Goal: Transaction & Acquisition: Purchase product/service

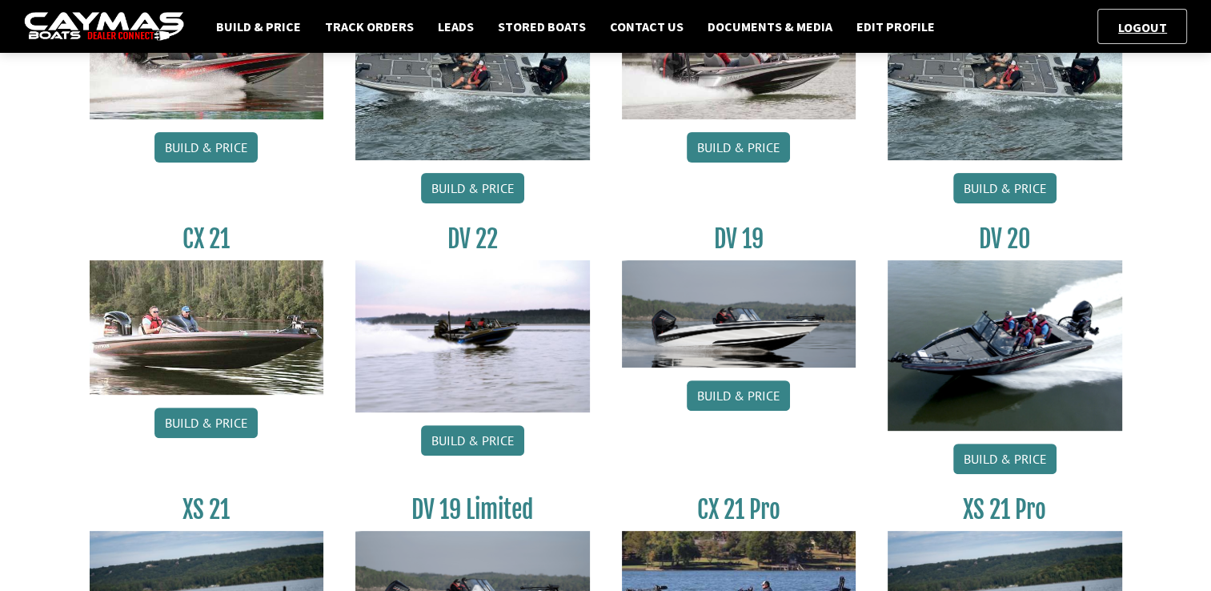
scroll to position [491, 0]
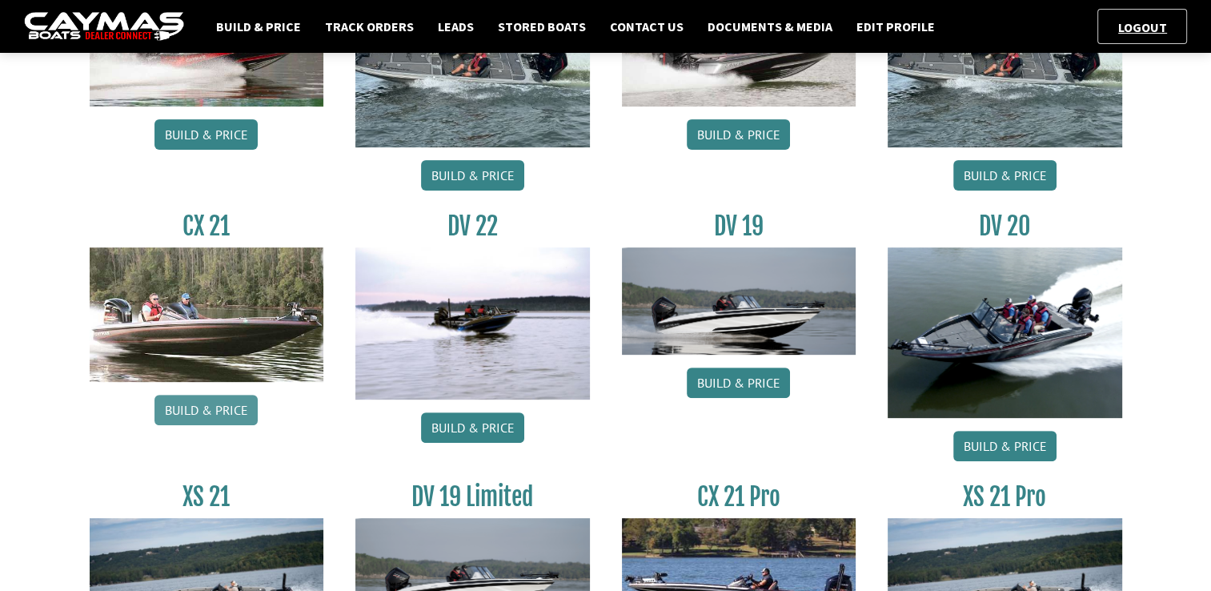
click at [211, 410] on link "Build & Price" at bounding box center [205, 410] width 103 height 30
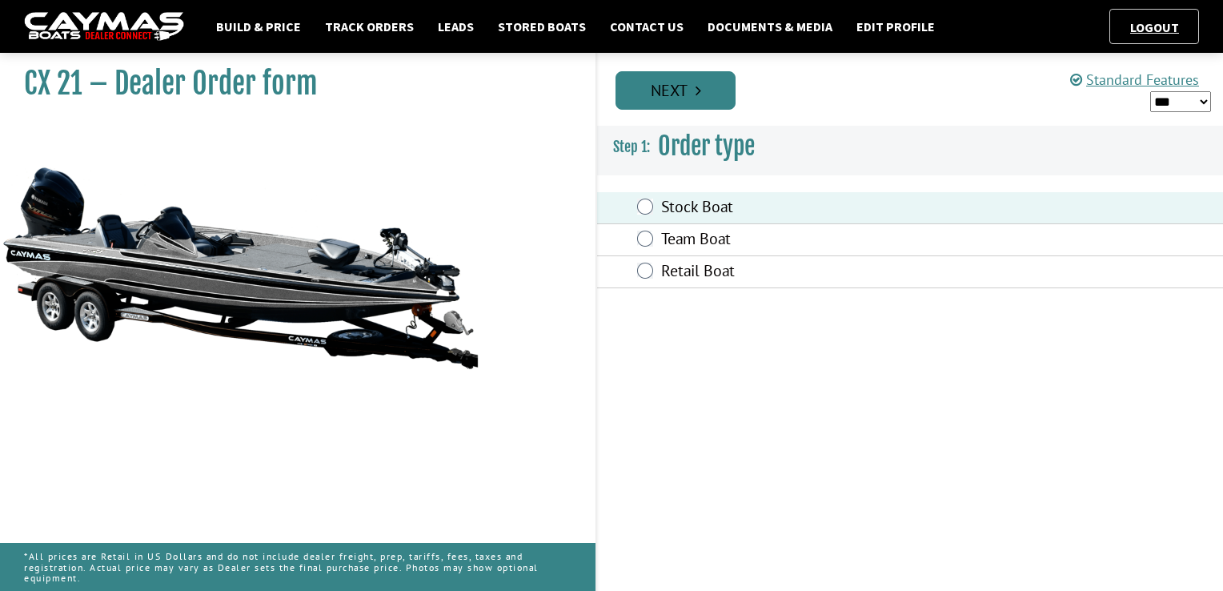
click at [680, 97] on link "Next" at bounding box center [675, 90] width 120 height 38
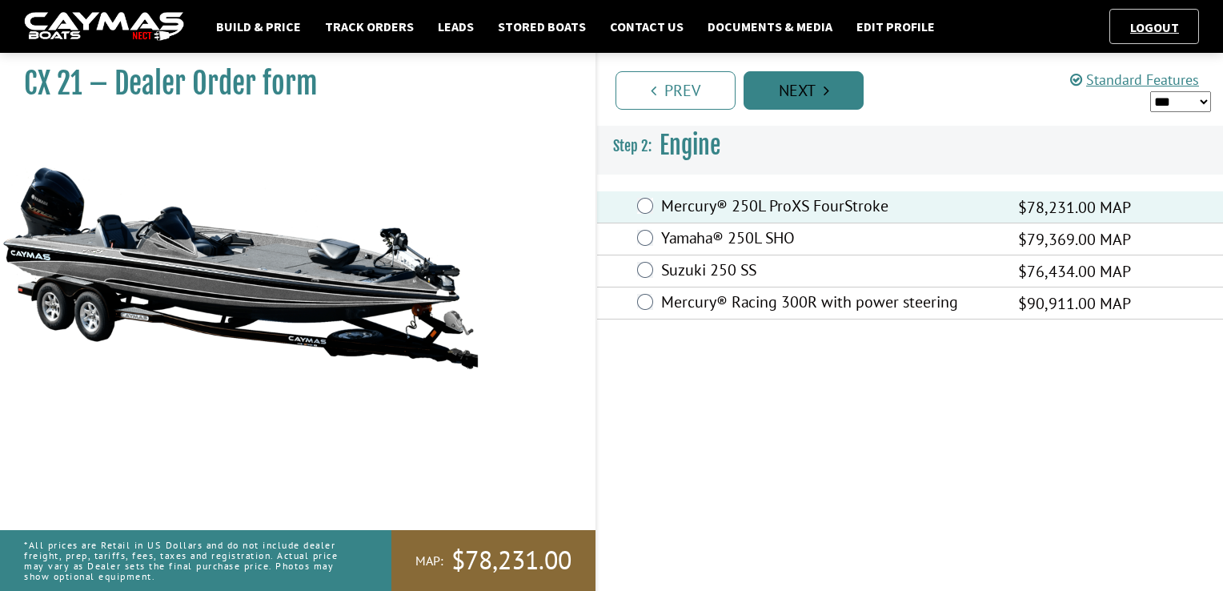
click at [813, 97] on link "Next" at bounding box center [804, 90] width 120 height 38
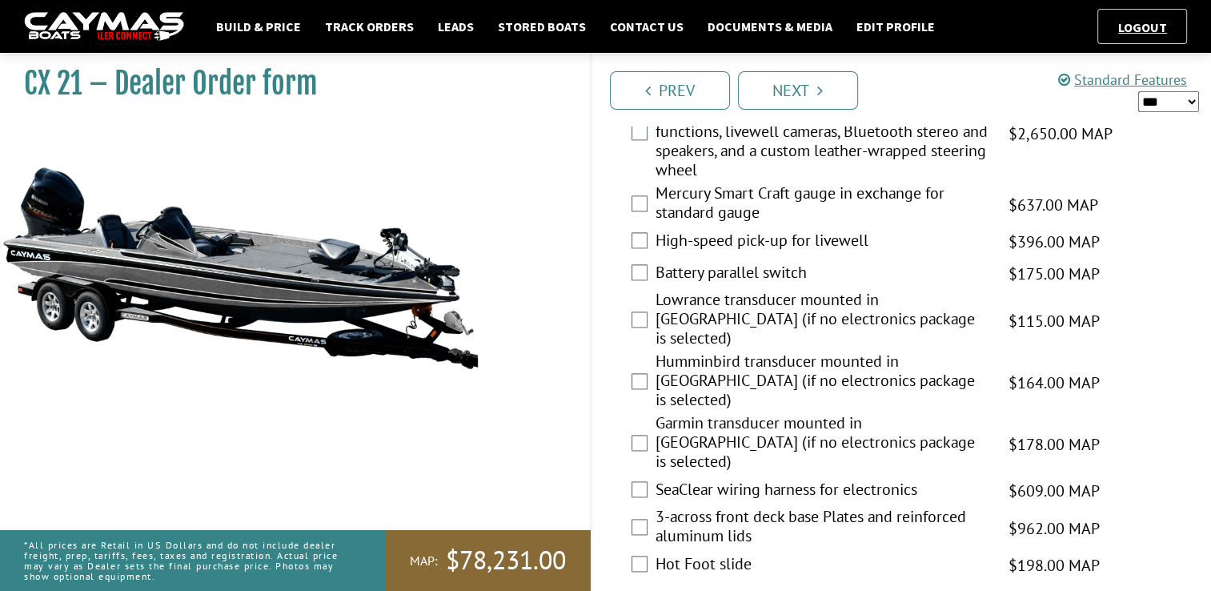
scroll to position [2069, 0]
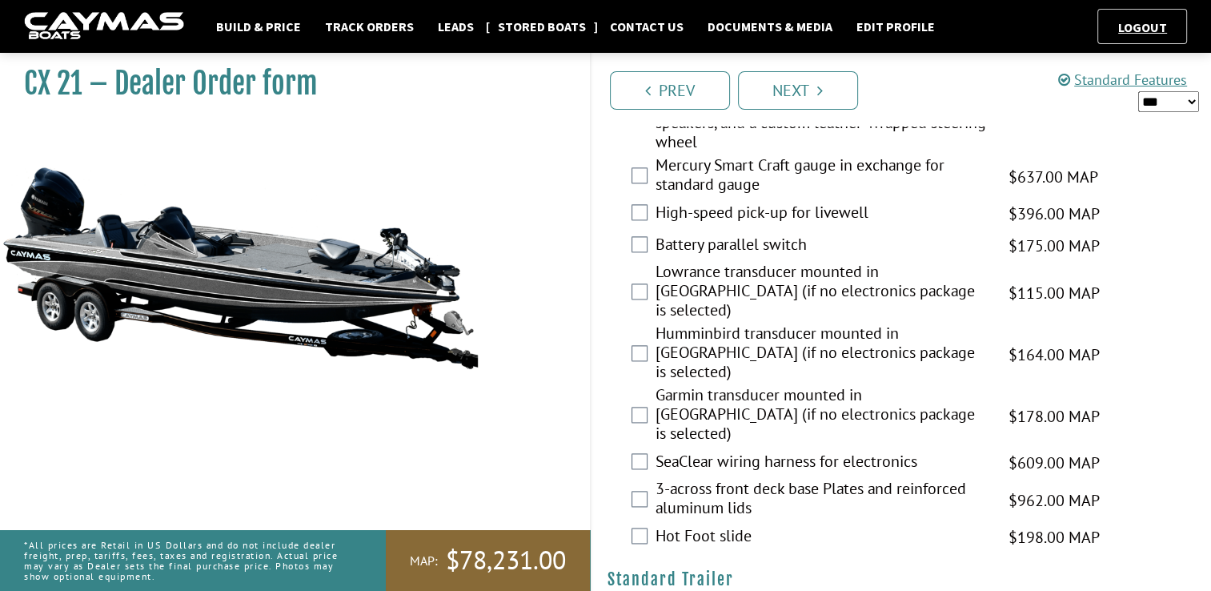
click at [529, 21] on link "Stored Boats" at bounding box center [542, 26] width 104 height 21
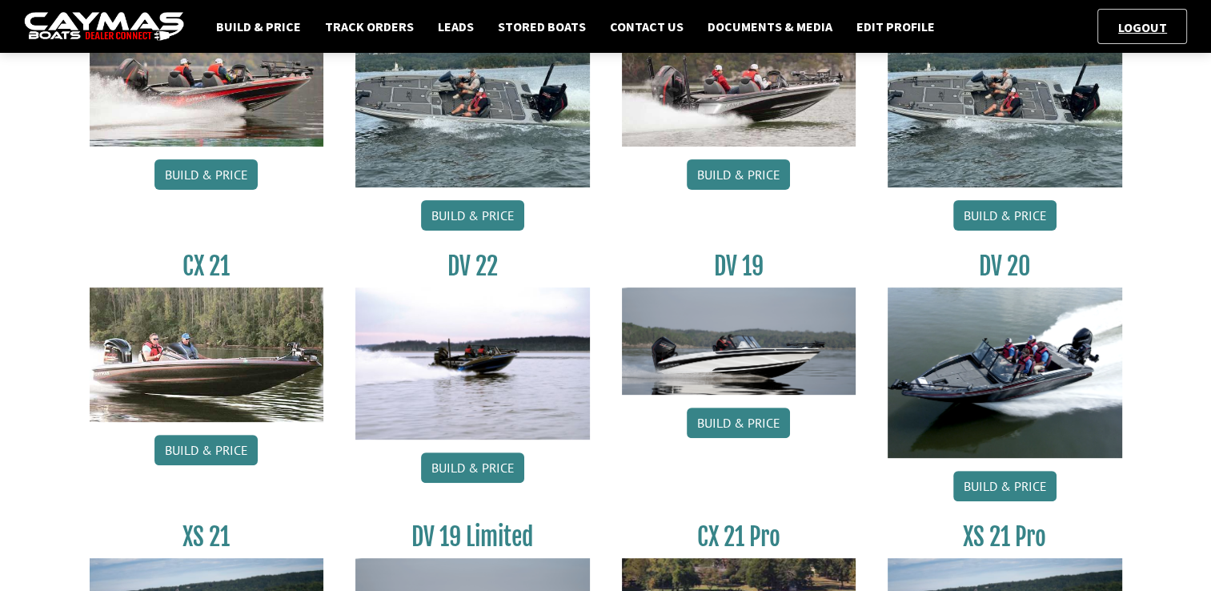
scroll to position [490, 0]
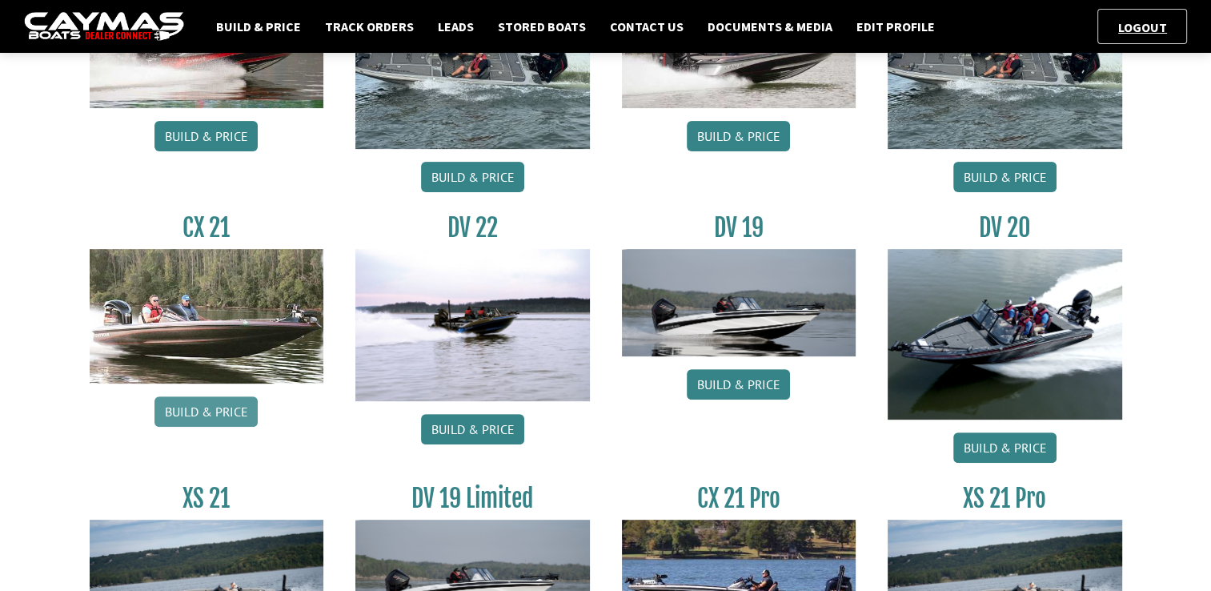
click at [204, 416] on link "Build & Price" at bounding box center [205, 411] width 103 height 30
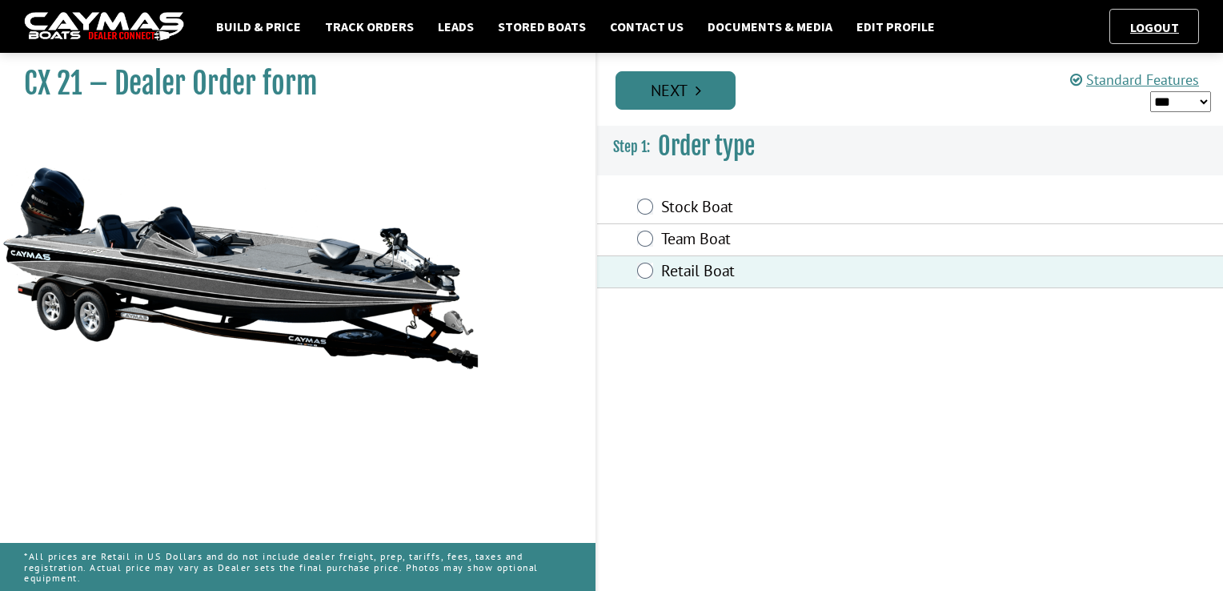
click at [692, 94] on link "Next" at bounding box center [675, 90] width 120 height 38
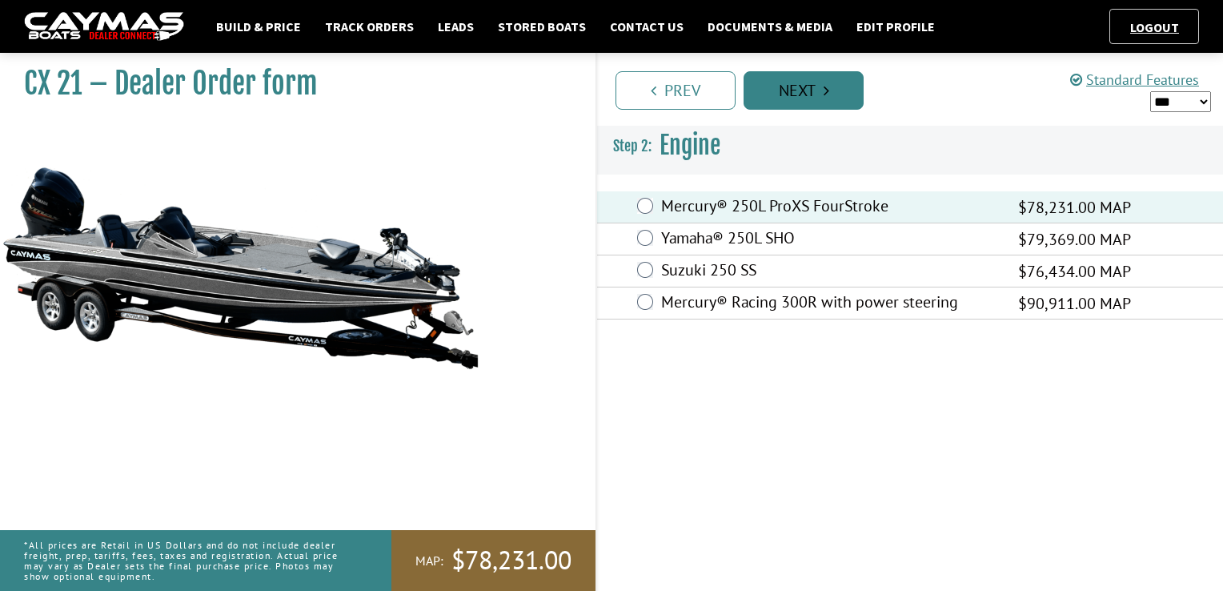
click at [812, 100] on link "Next" at bounding box center [804, 90] width 120 height 38
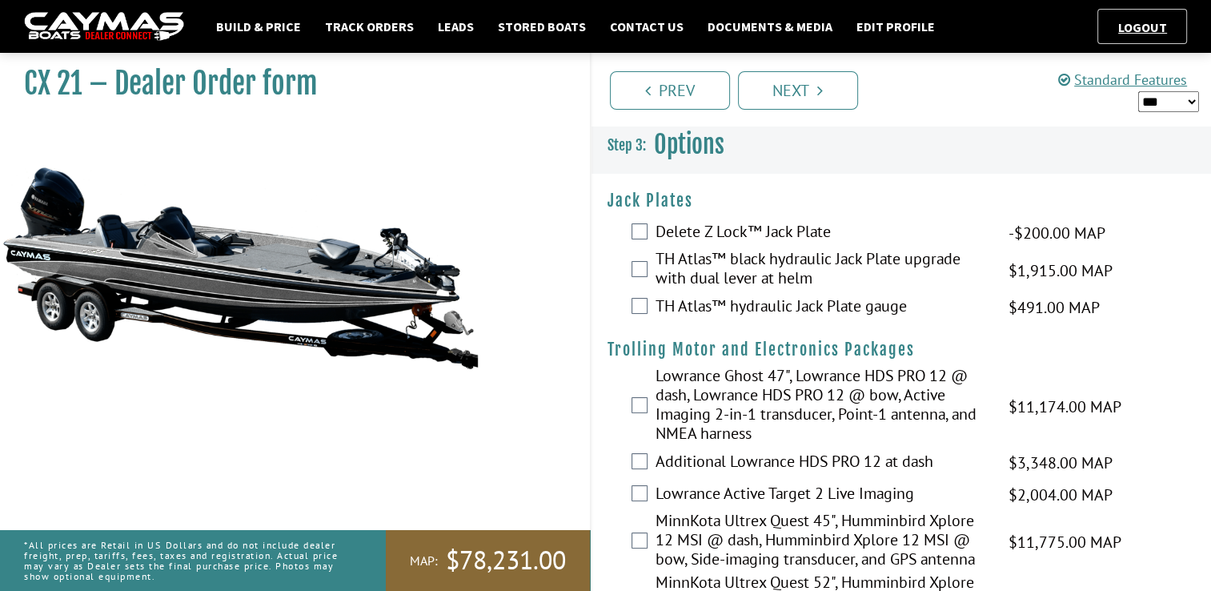
click at [643, 305] on div "TH Atlas™ hydraulic Jack Plate gauge $491.00 MAP $580.00 MSRP $418.00 $491.00" at bounding box center [901, 307] width 620 height 32
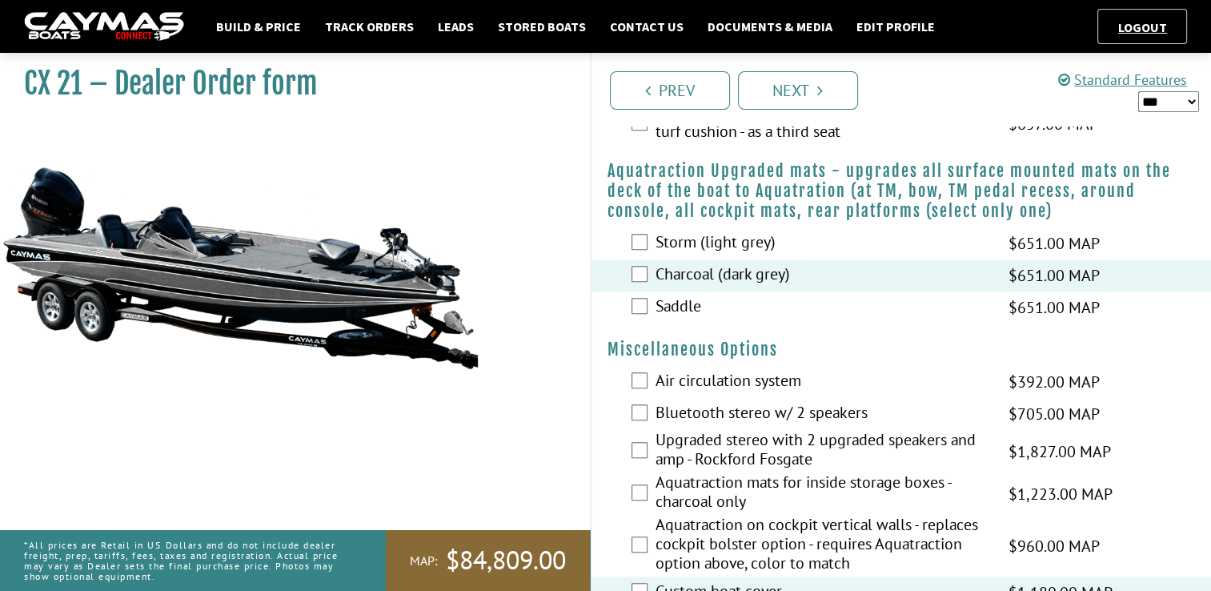
scroll to position [1320, 0]
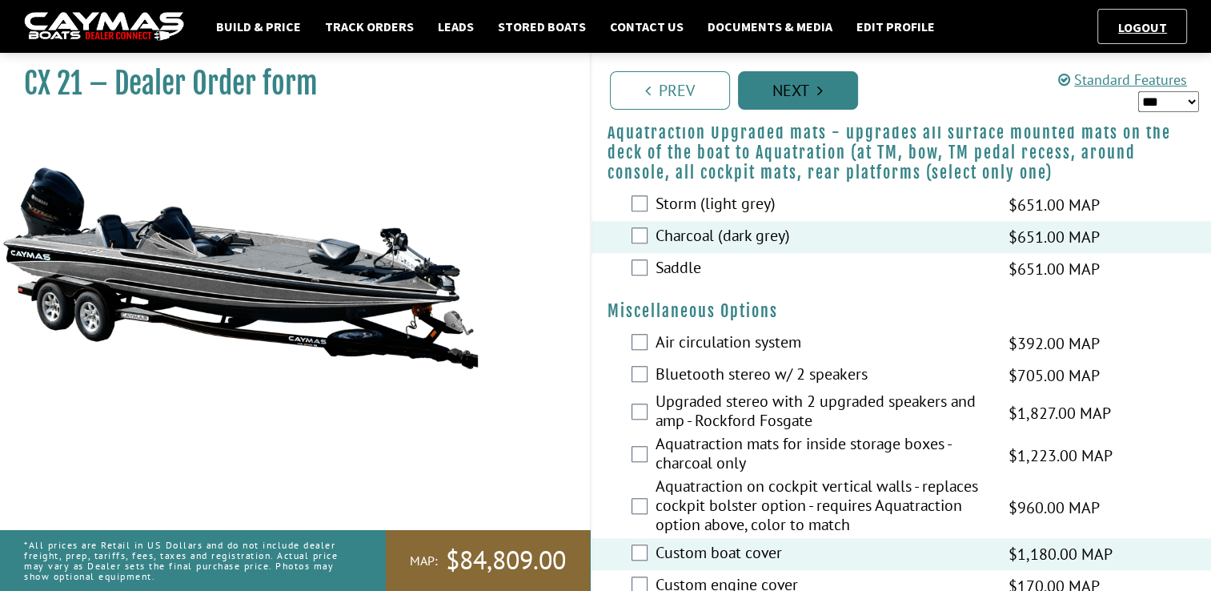
click at [820, 78] on link "Next" at bounding box center [798, 90] width 120 height 38
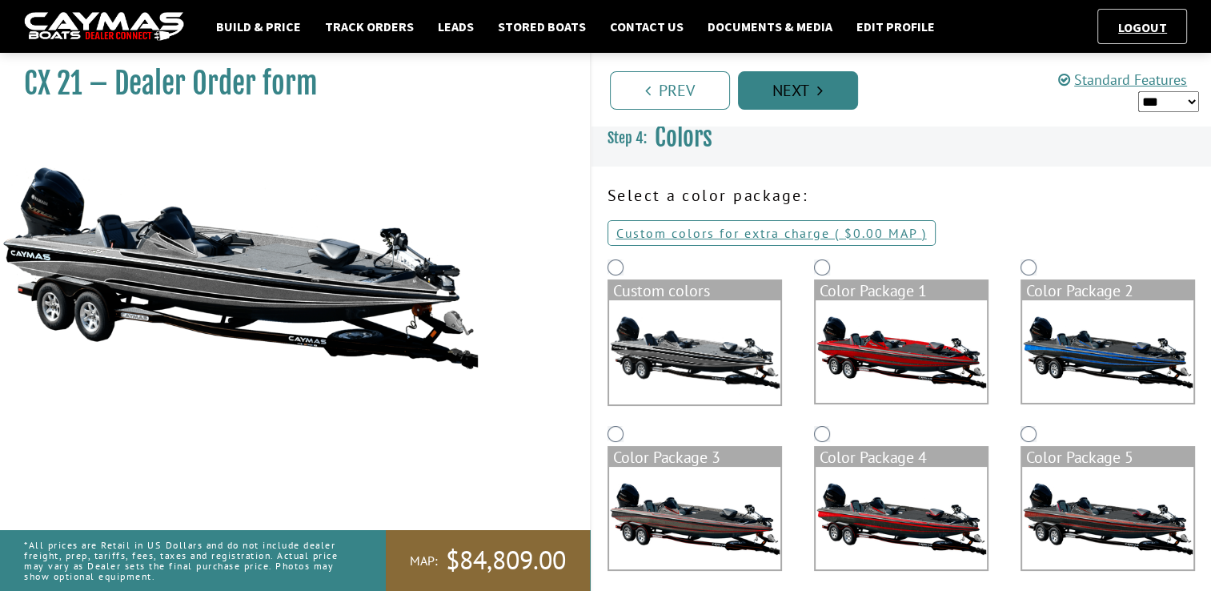
scroll to position [0, 0]
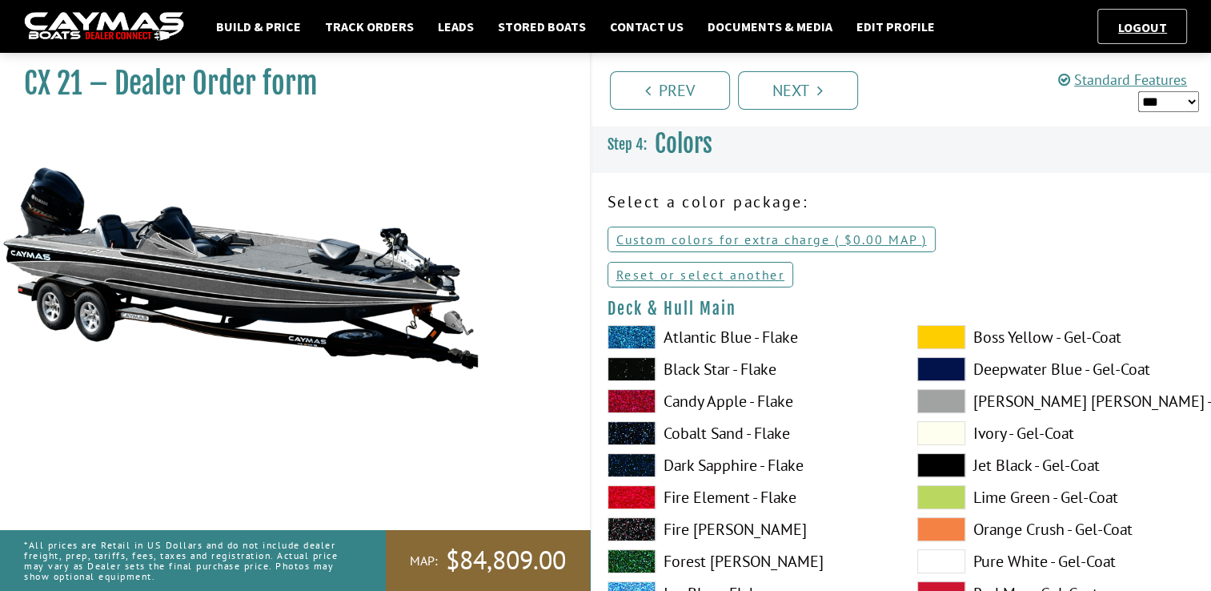
click at [625, 366] on span at bounding box center [631, 369] width 48 height 24
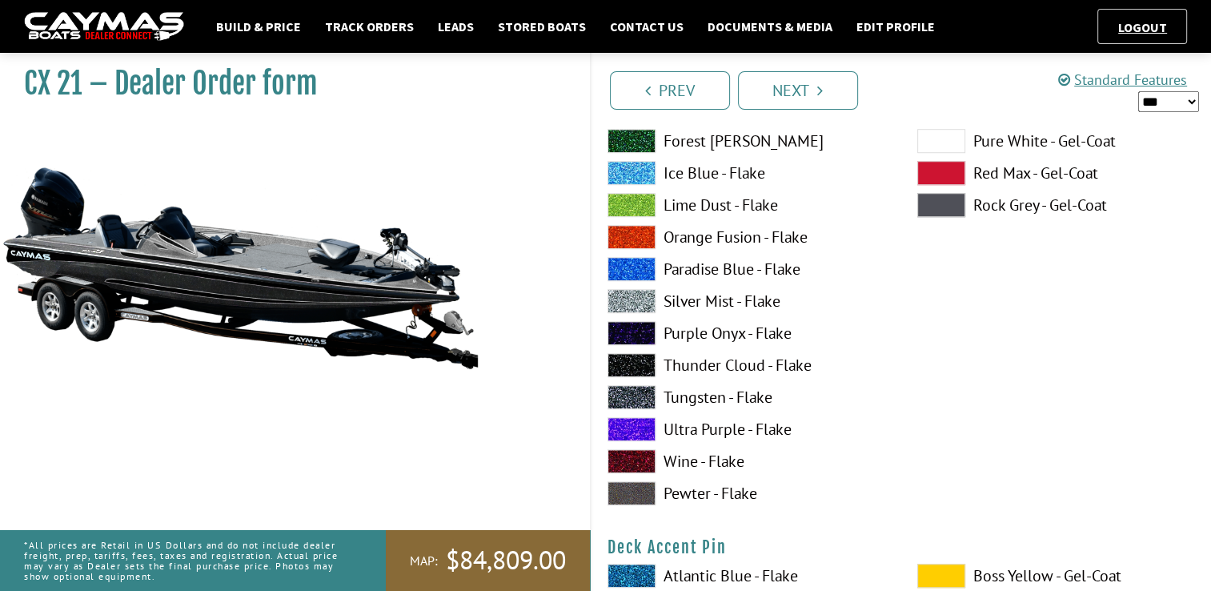
scroll to position [1091, 0]
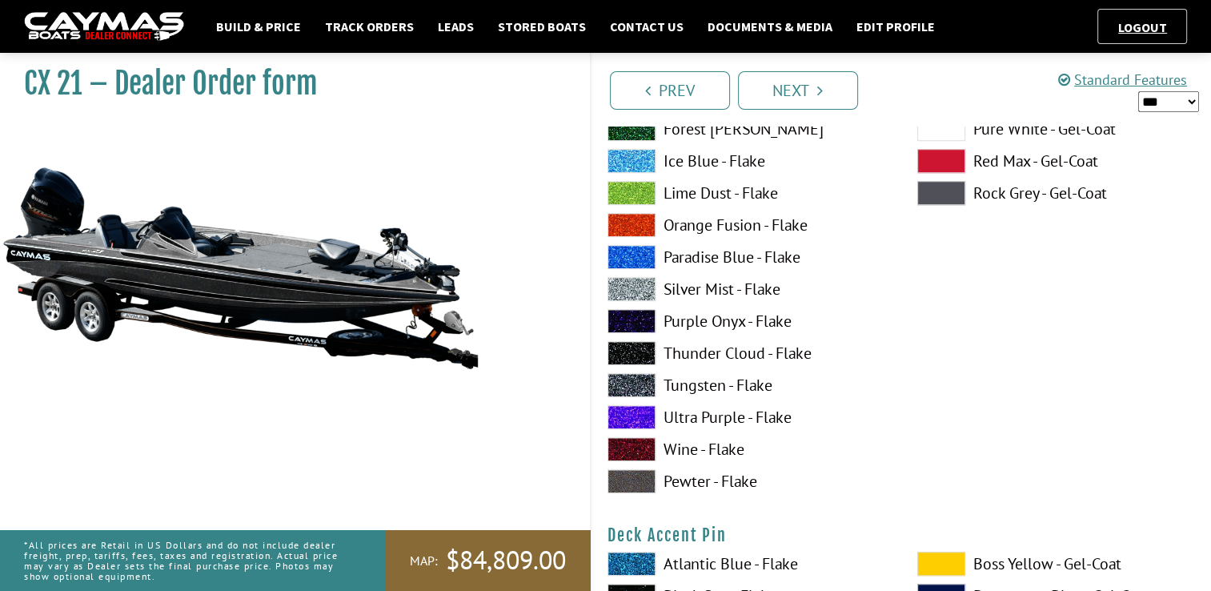
click at [1036, 190] on label "Rock Grey - Gel-Coat" at bounding box center [1056, 193] width 278 height 24
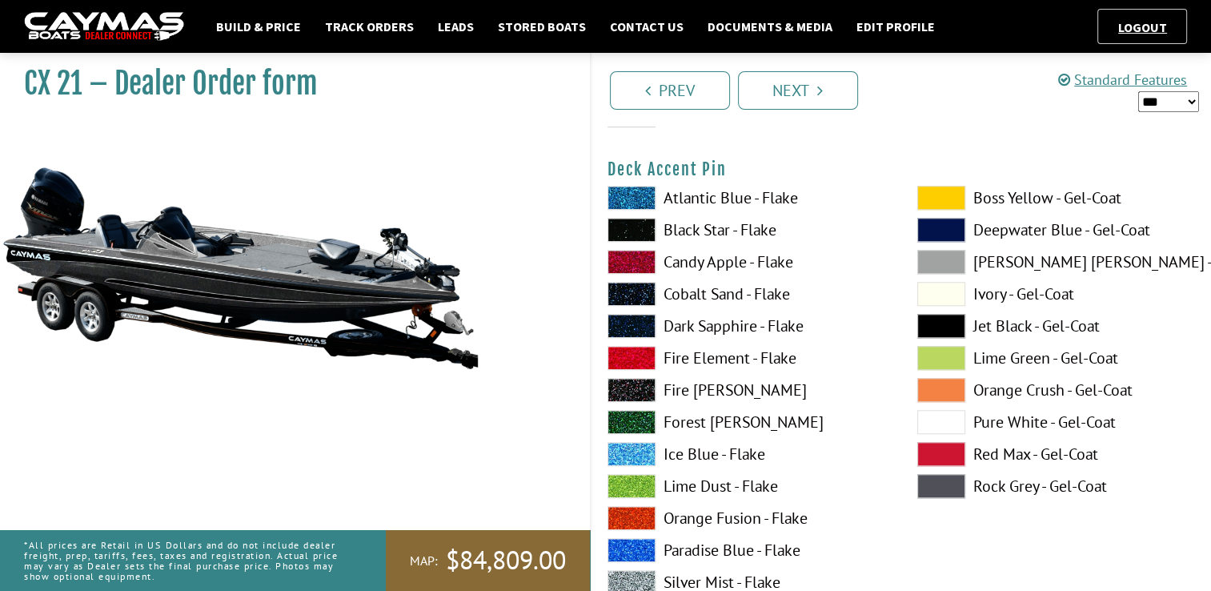
scroll to position [1469, 0]
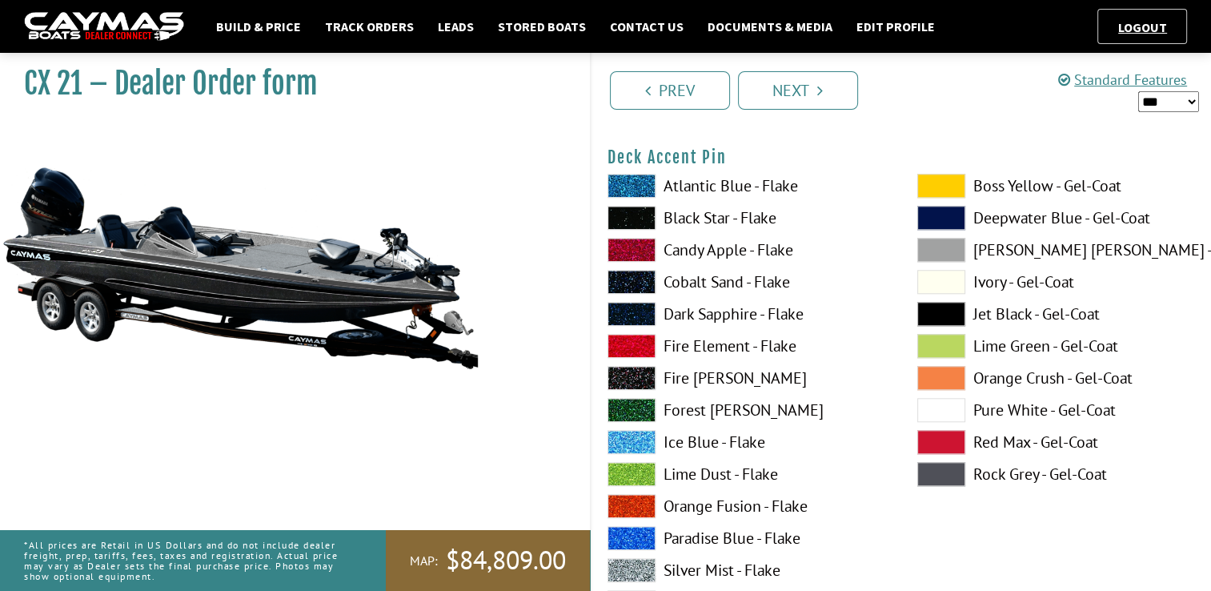
click at [748, 565] on label "Silver Mist - Flake" at bounding box center [746, 570] width 278 height 24
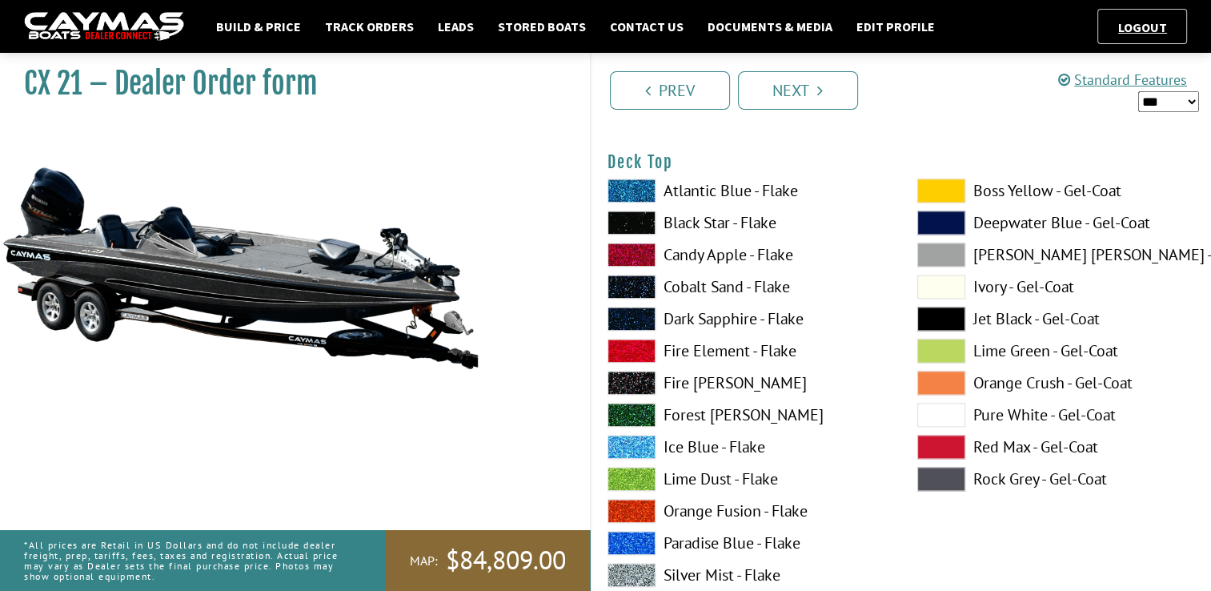
scroll to position [2134, 0]
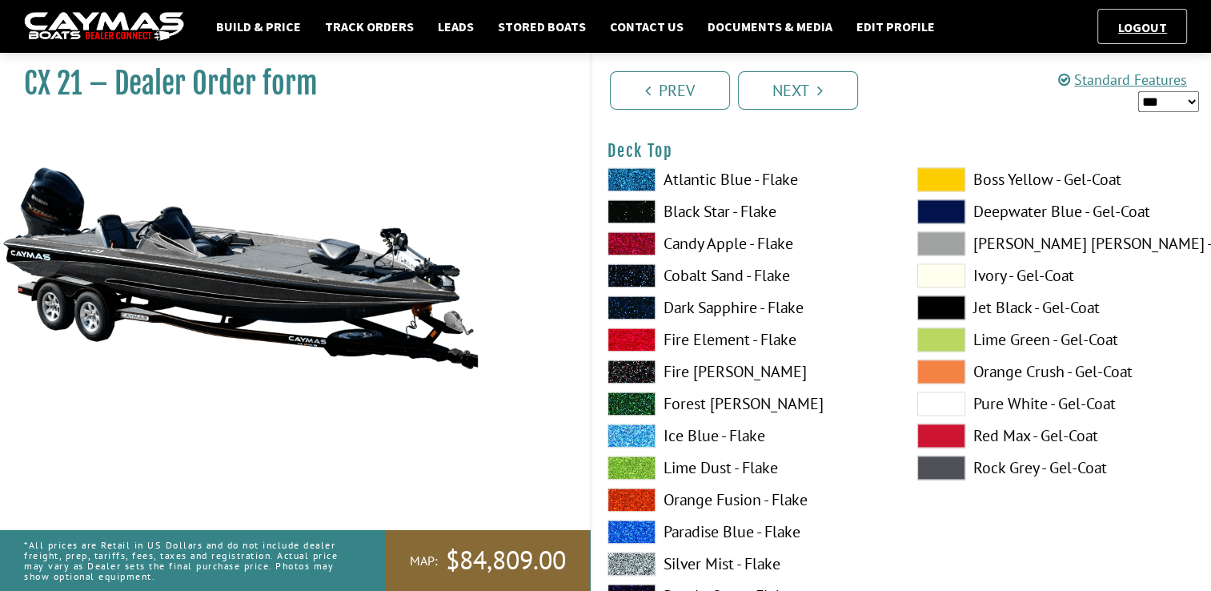
click at [706, 205] on label "Black Star - Flake" at bounding box center [746, 211] width 278 height 24
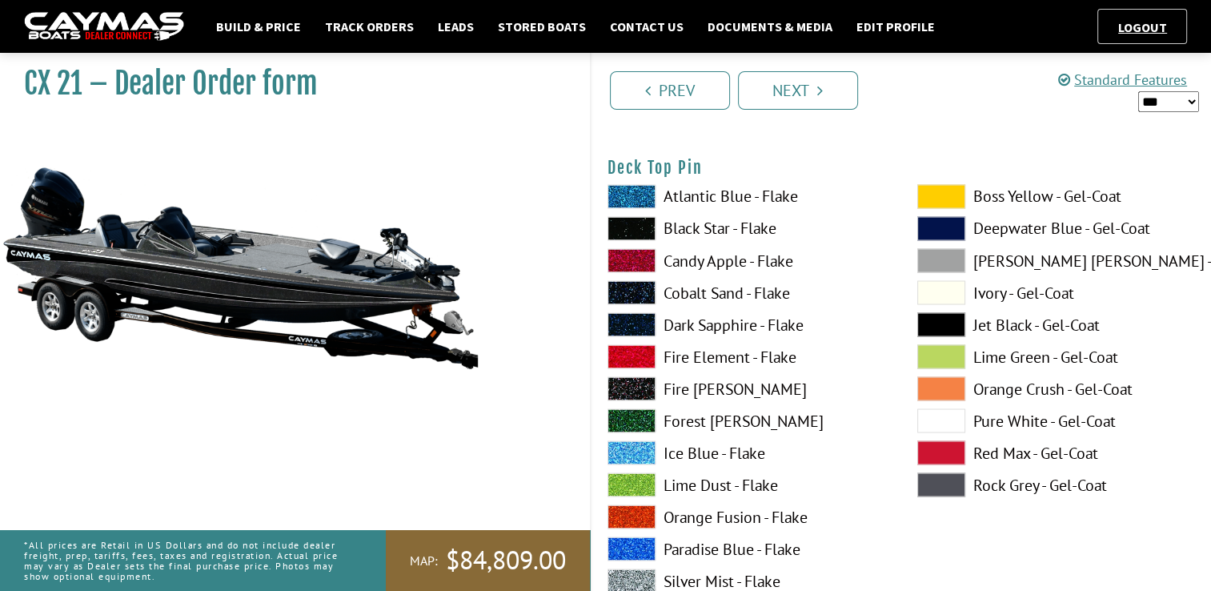
scroll to position [2764, 0]
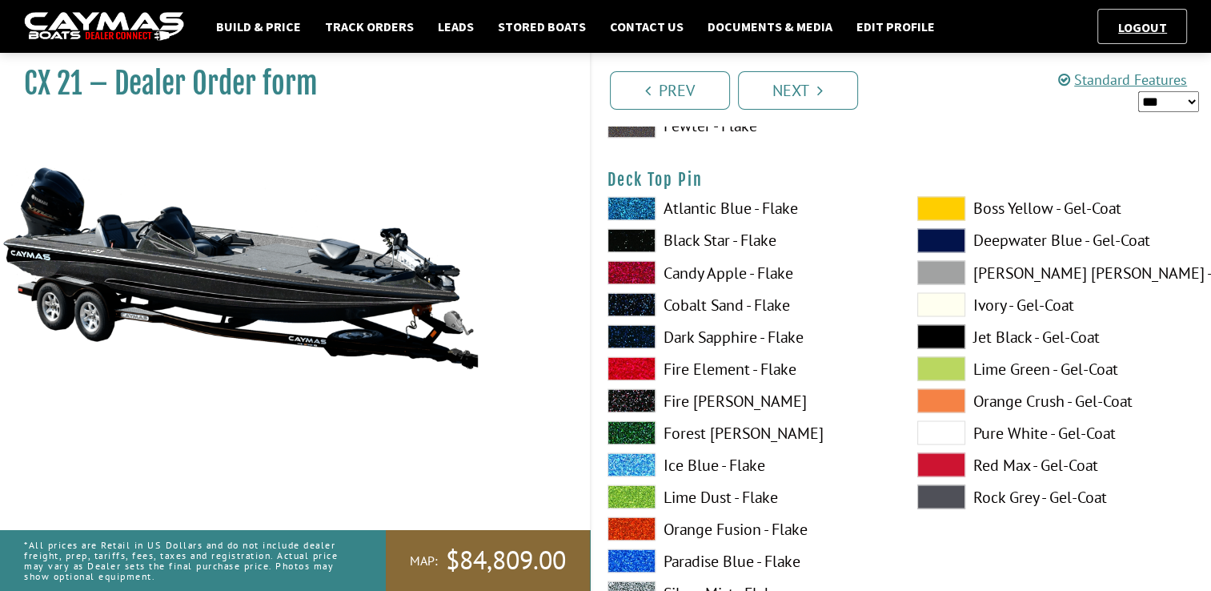
click at [736, 580] on label "Silver Mist - Flake" at bounding box center [746, 592] width 278 height 24
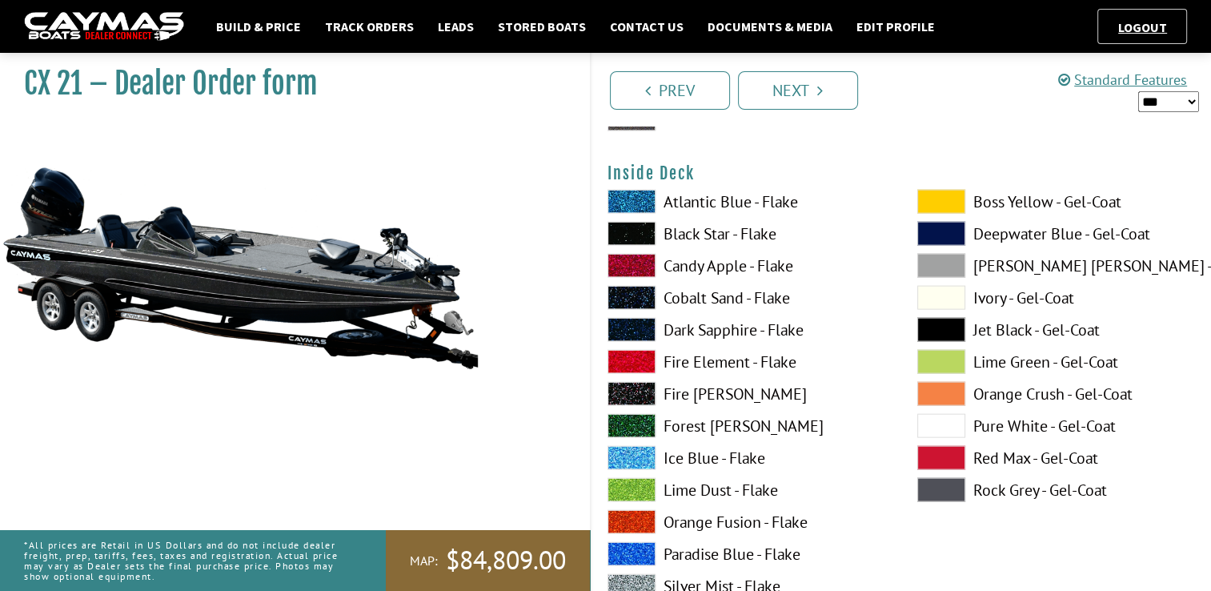
scroll to position [3453, 0]
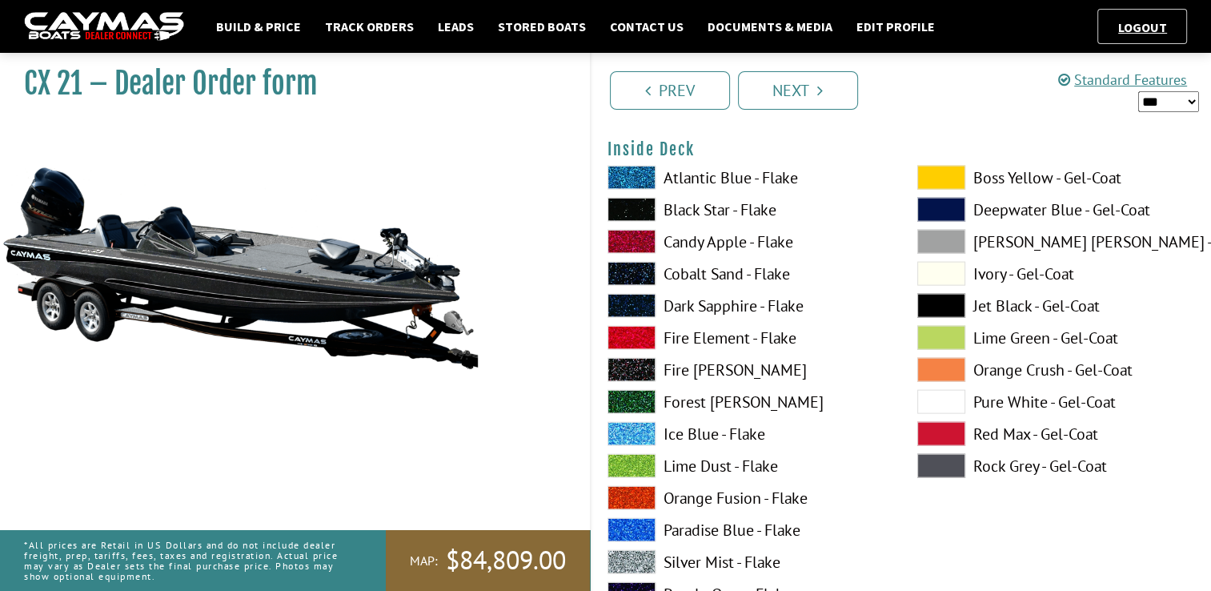
click at [768, 215] on label "Black Star - Flake" at bounding box center [746, 210] width 278 height 24
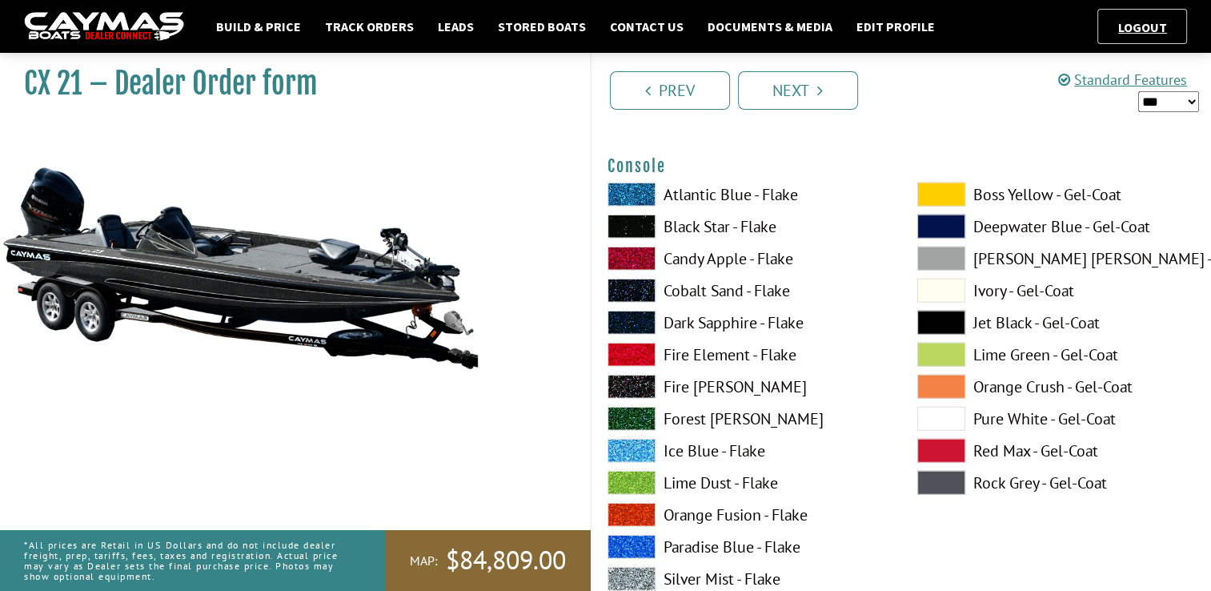
scroll to position [4107, 0]
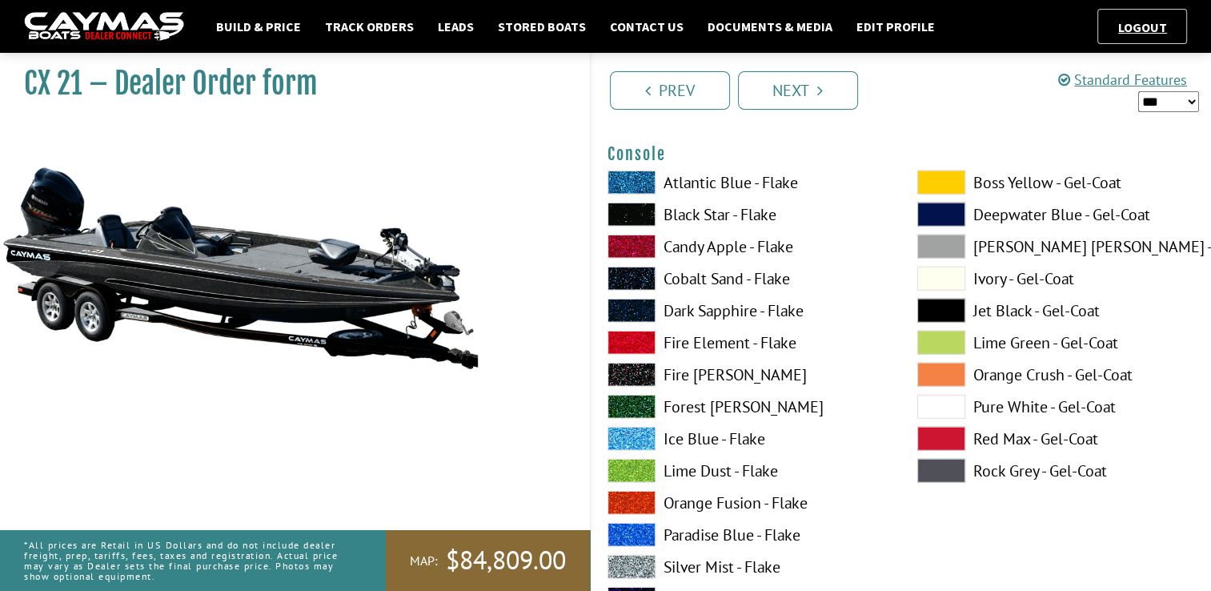
click at [756, 213] on label "Black Star - Flake" at bounding box center [746, 214] width 278 height 24
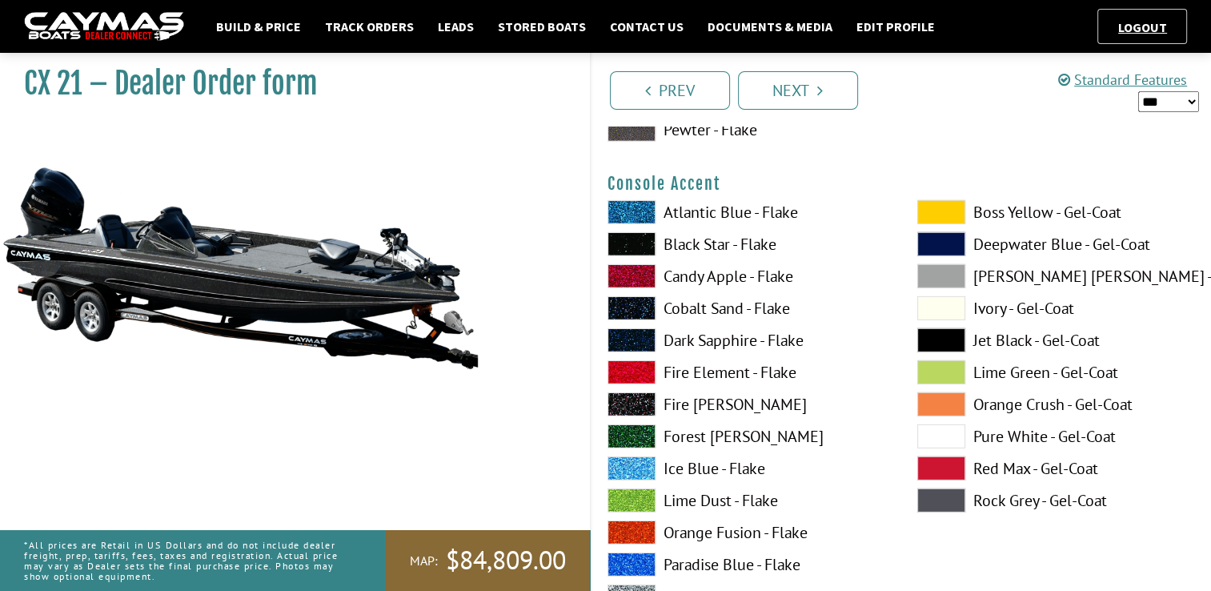
scroll to position [4748, 0]
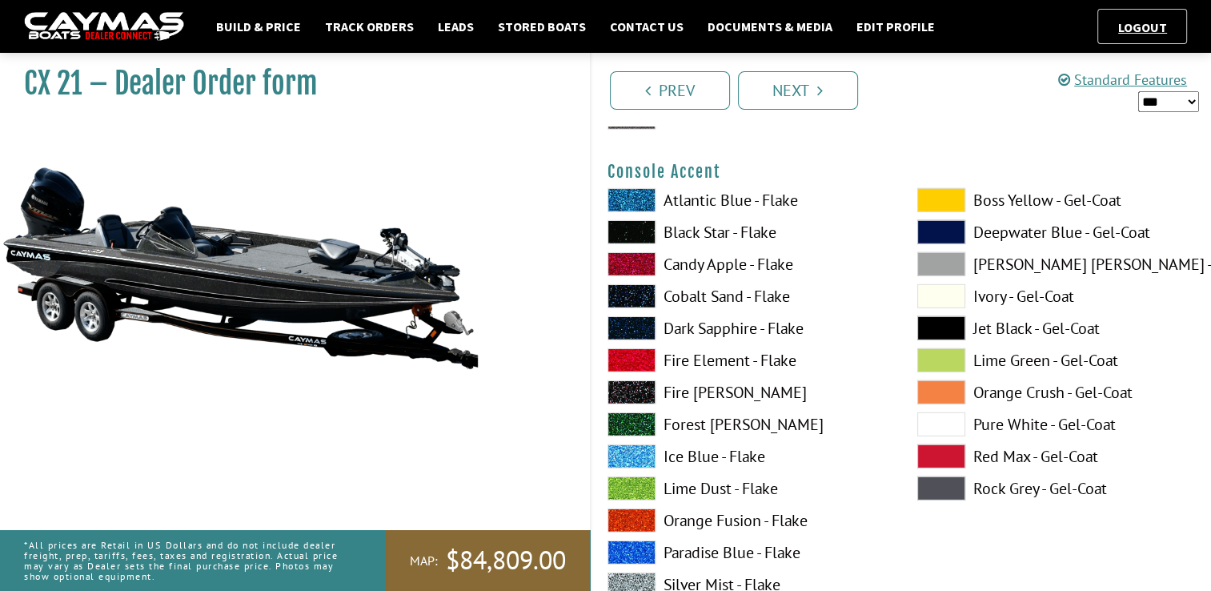
click at [944, 476] on span at bounding box center [941, 488] width 48 height 24
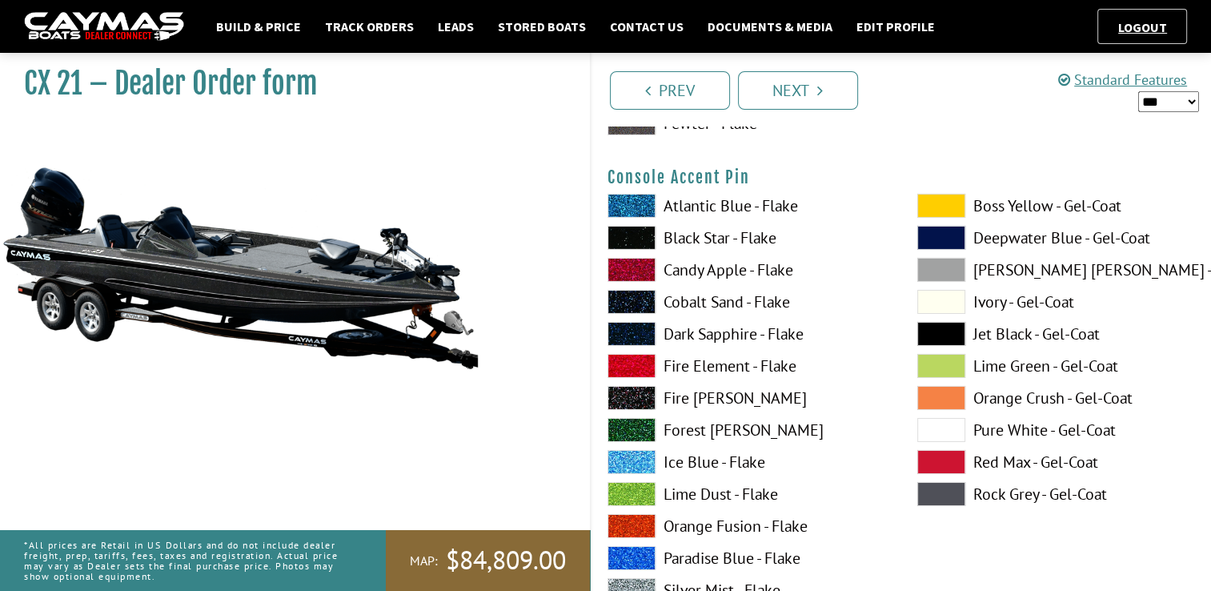
scroll to position [5462, 0]
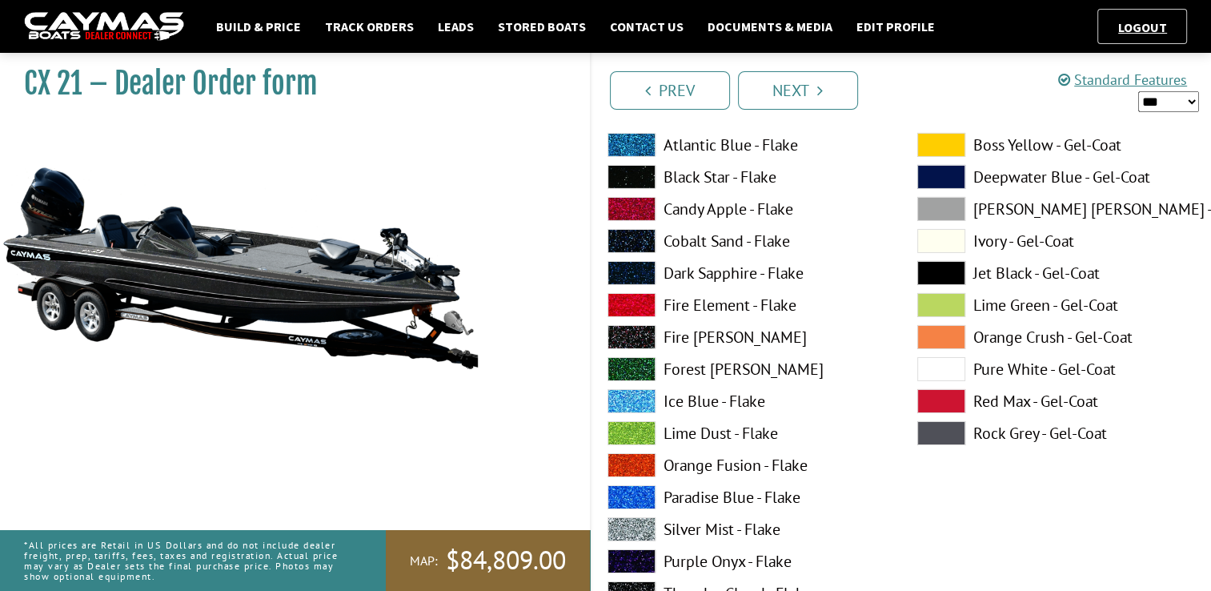
click at [729, 530] on label "Silver Mist - Flake" at bounding box center [746, 529] width 278 height 24
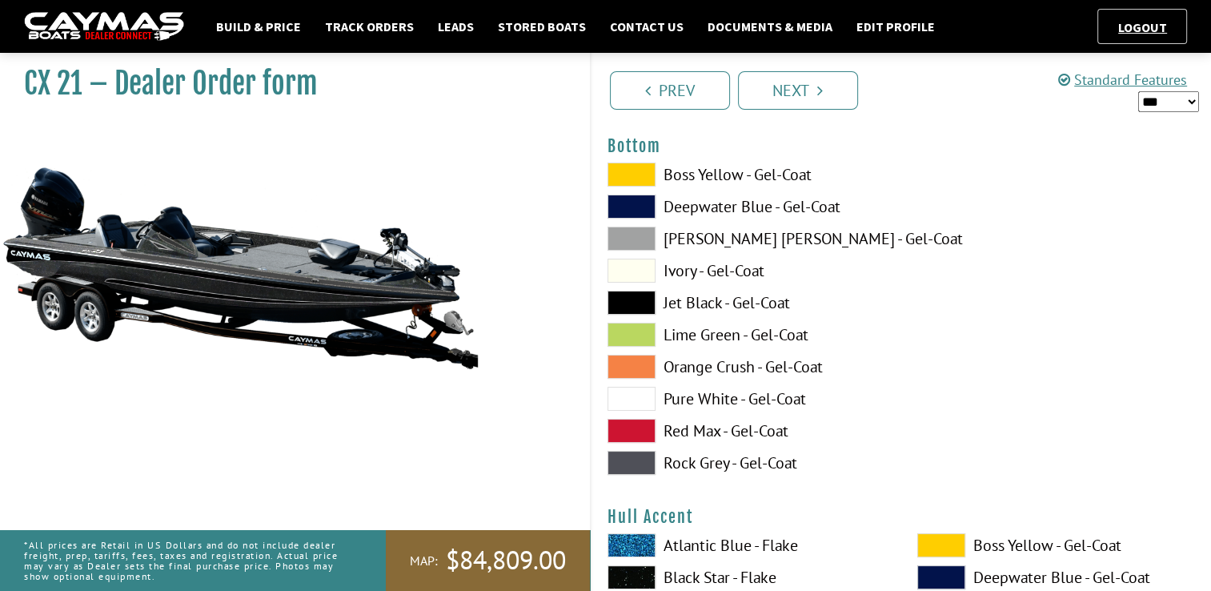
scroll to position [6103, 0]
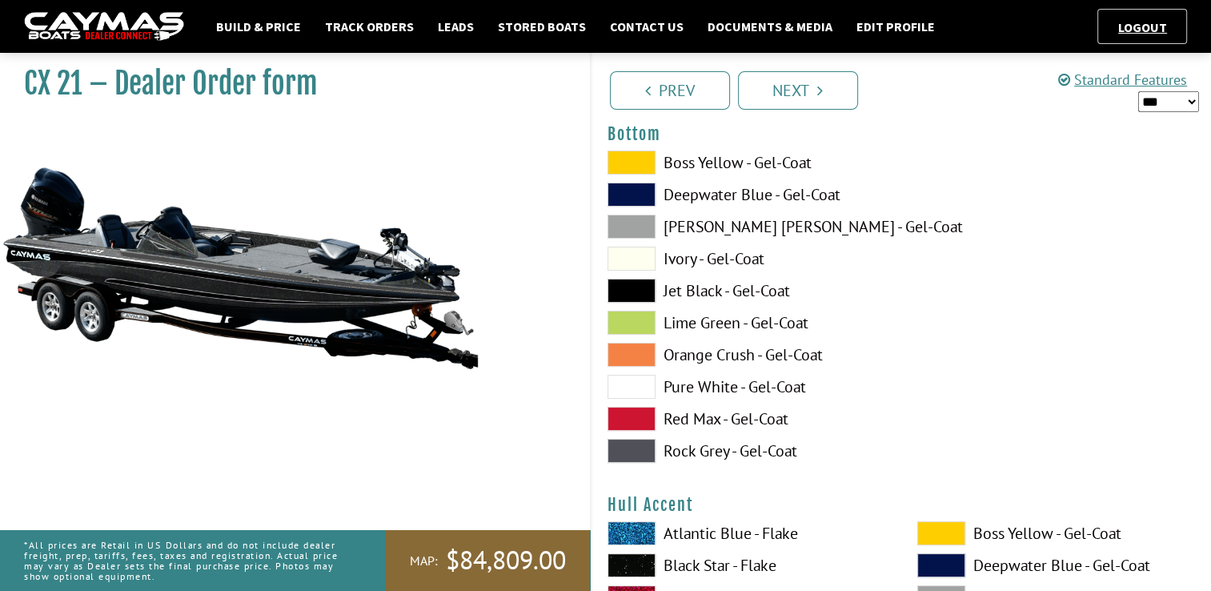
click at [740, 293] on label "Jet Black - Gel-Coat" at bounding box center [746, 291] width 278 height 24
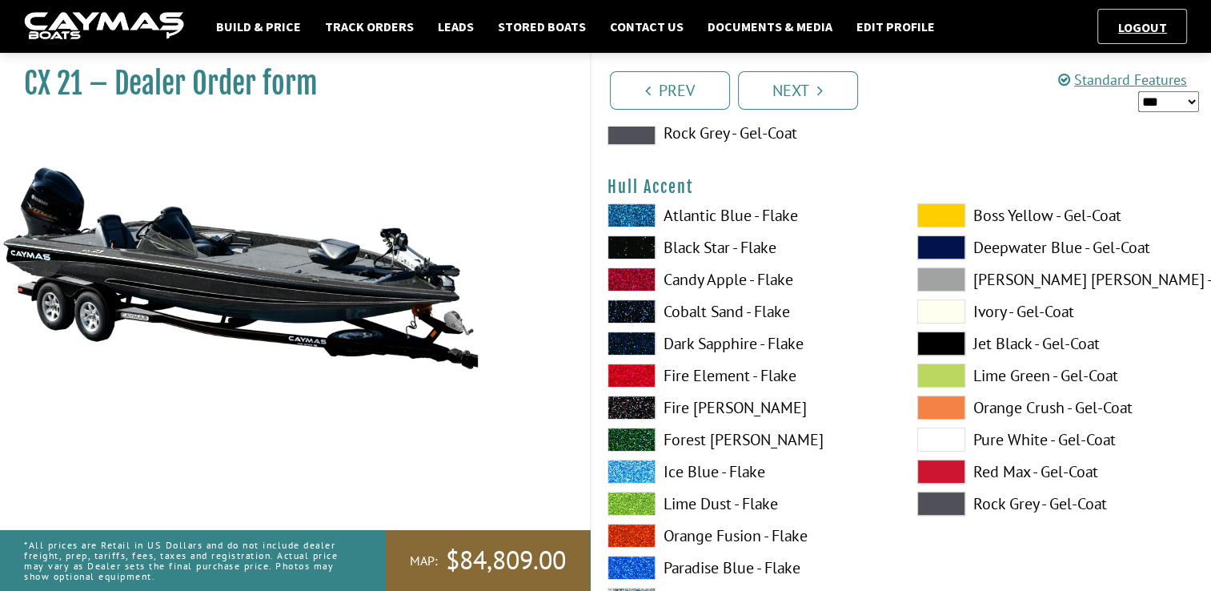
scroll to position [6493, 0]
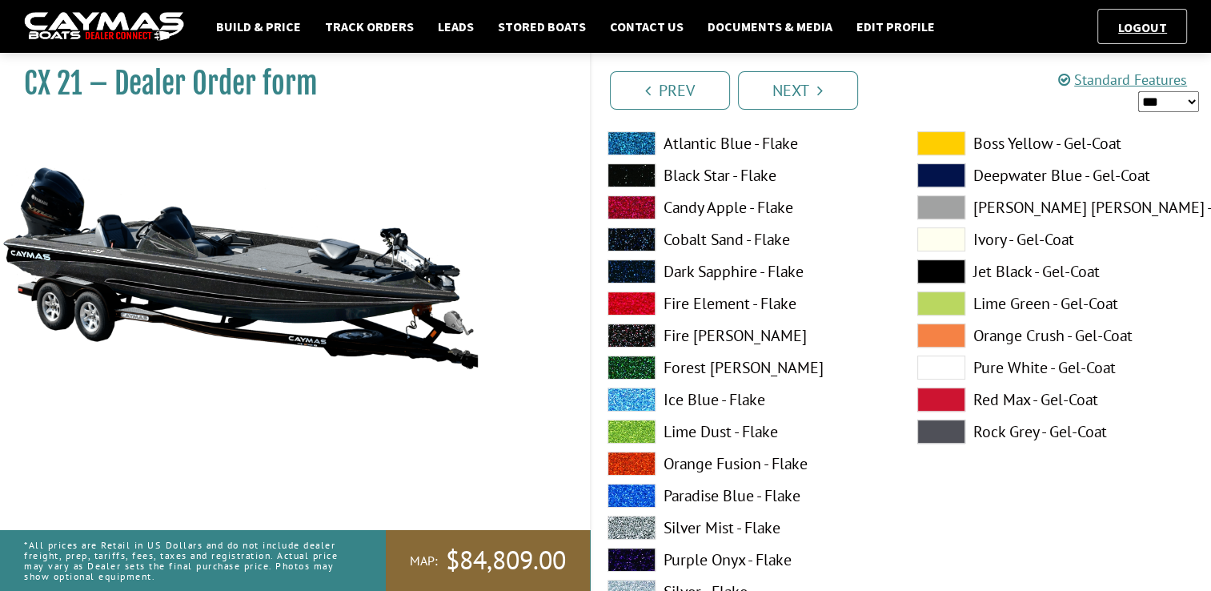
click at [950, 425] on span at bounding box center [941, 431] width 48 height 24
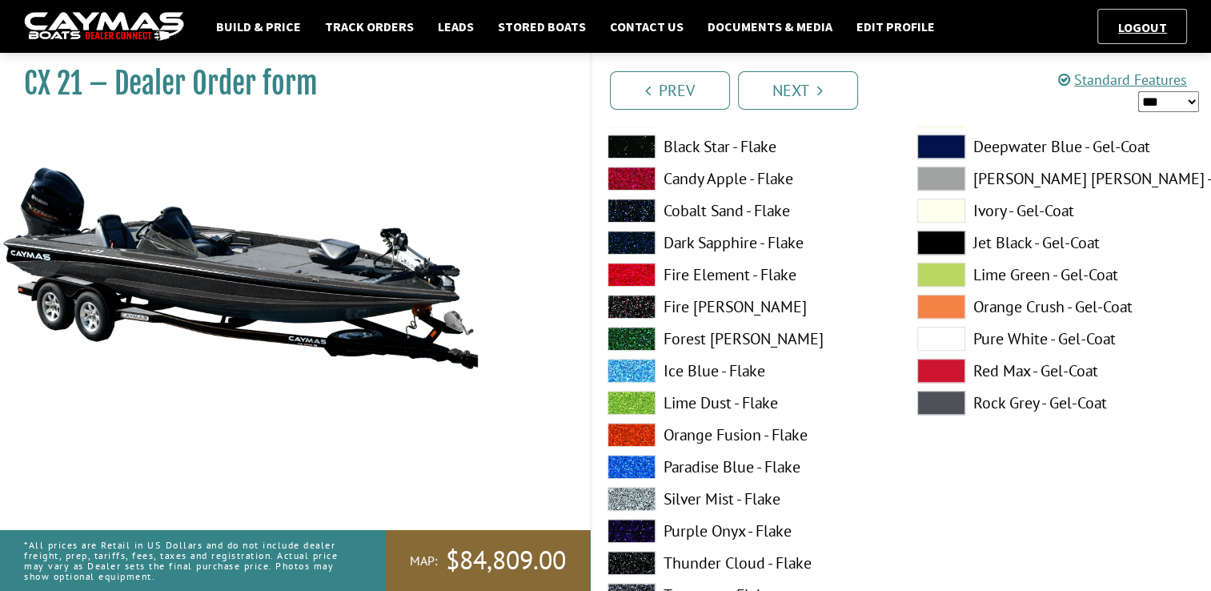
scroll to position [7236, 0]
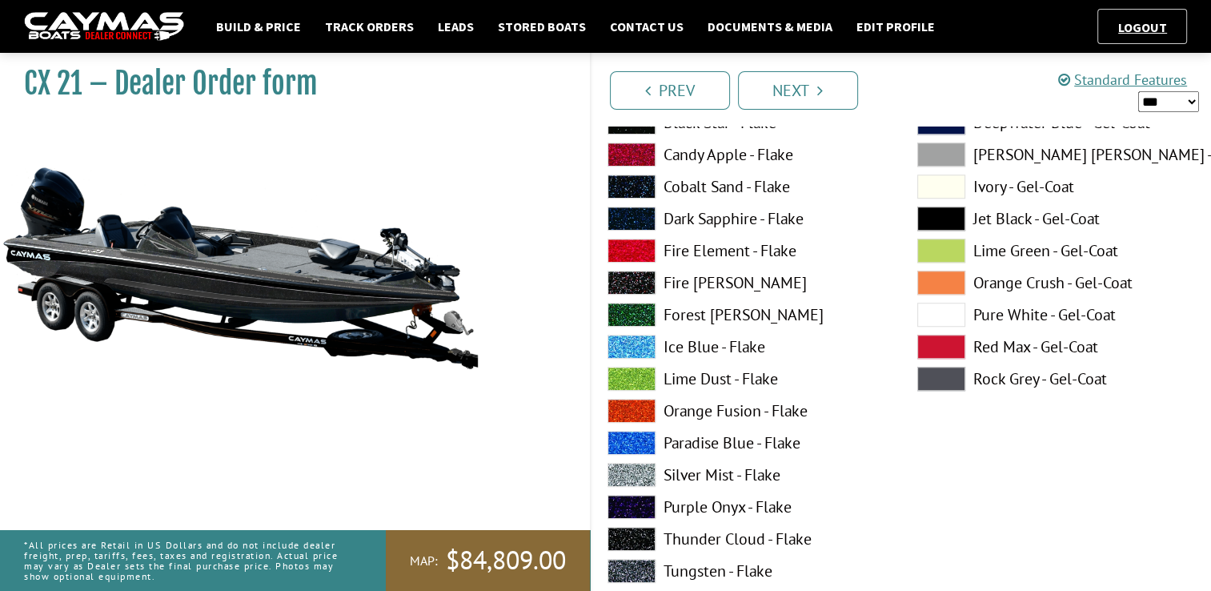
click at [732, 475] on label "Silver Mist - Flake" at bounding box center [746, 475] width 278 height 24
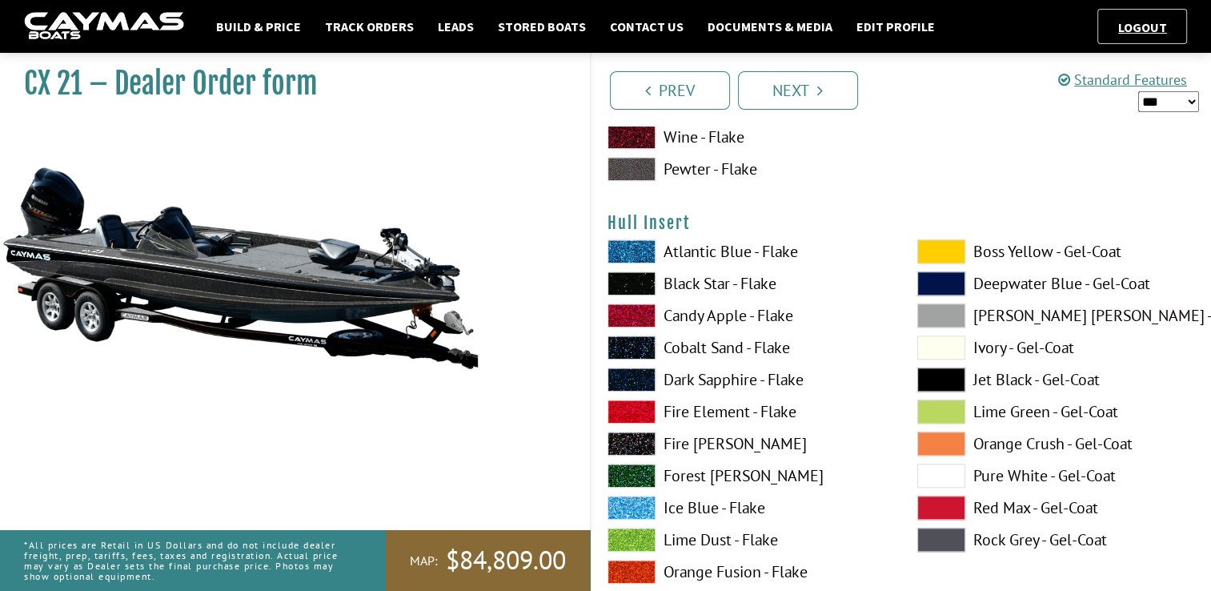
scroll to position [7770, 0]
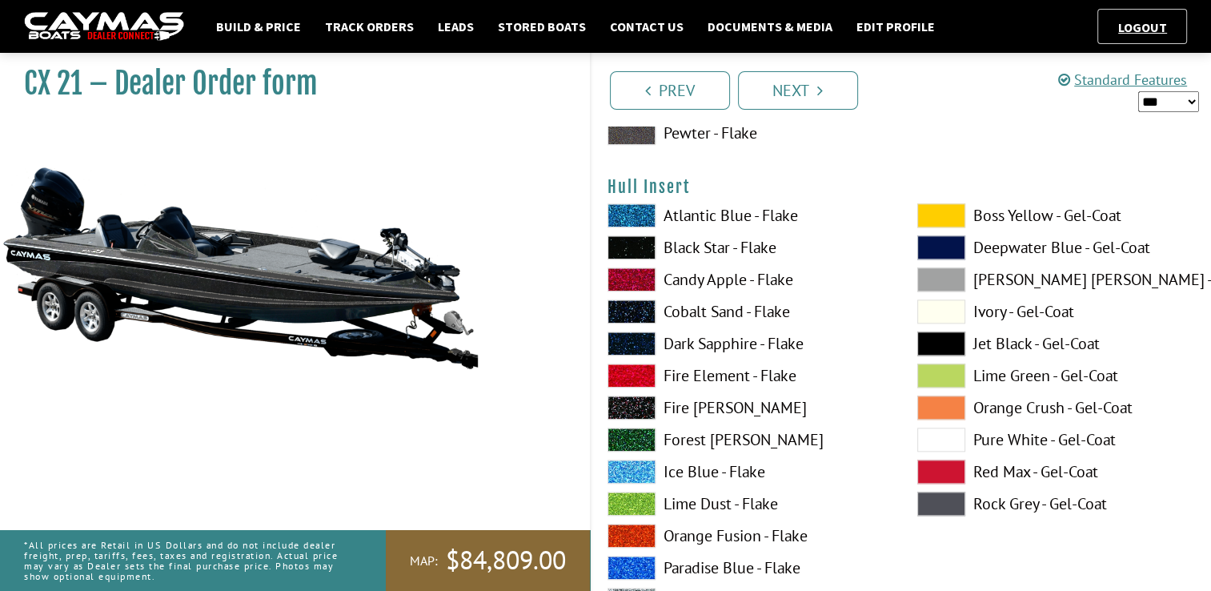
click at [950, 498] on span at bounding box center [941, 503] width 48 height 24
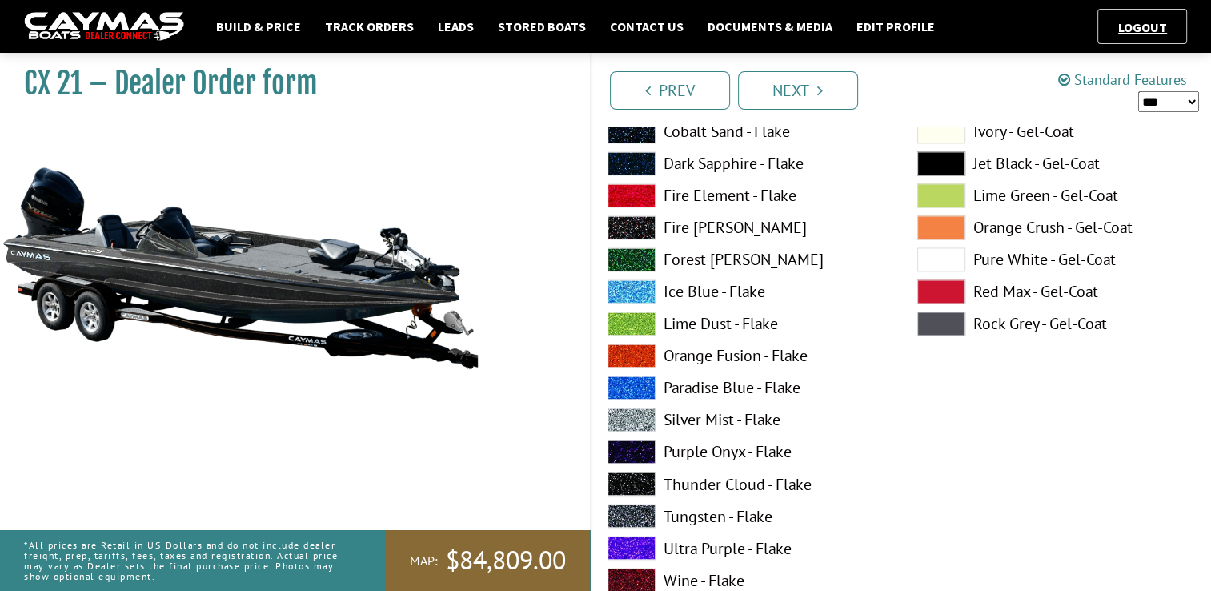
scroll to position [8633, 0]
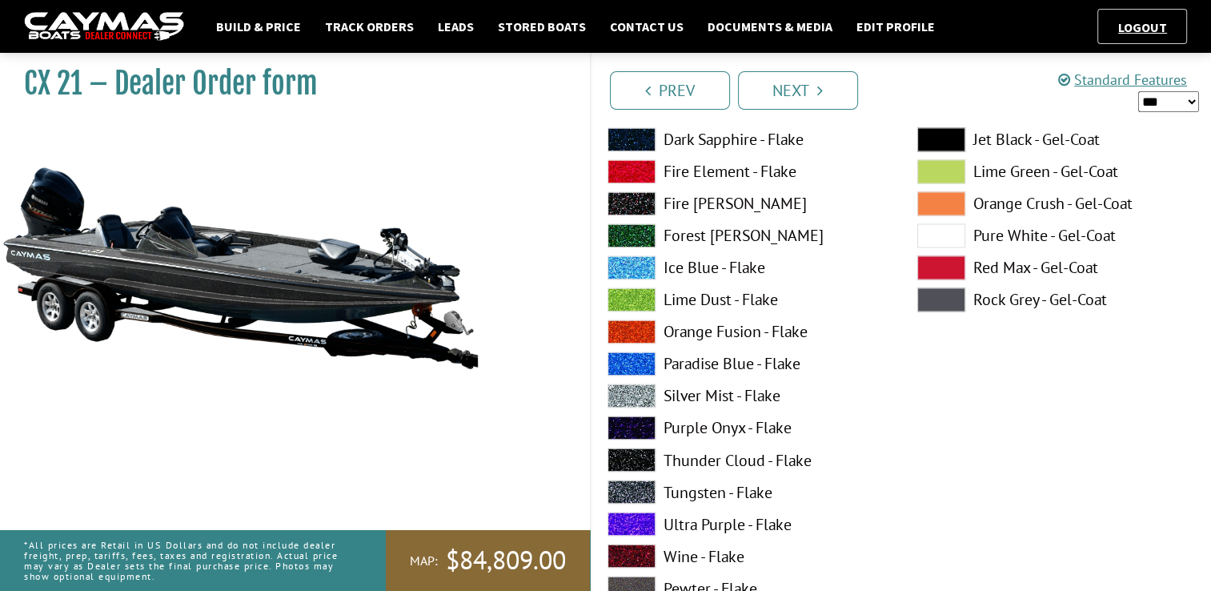
click at [706, 387] on label "Silver Mist - Flake" at bounding box center [746, 395] width 278 height 24
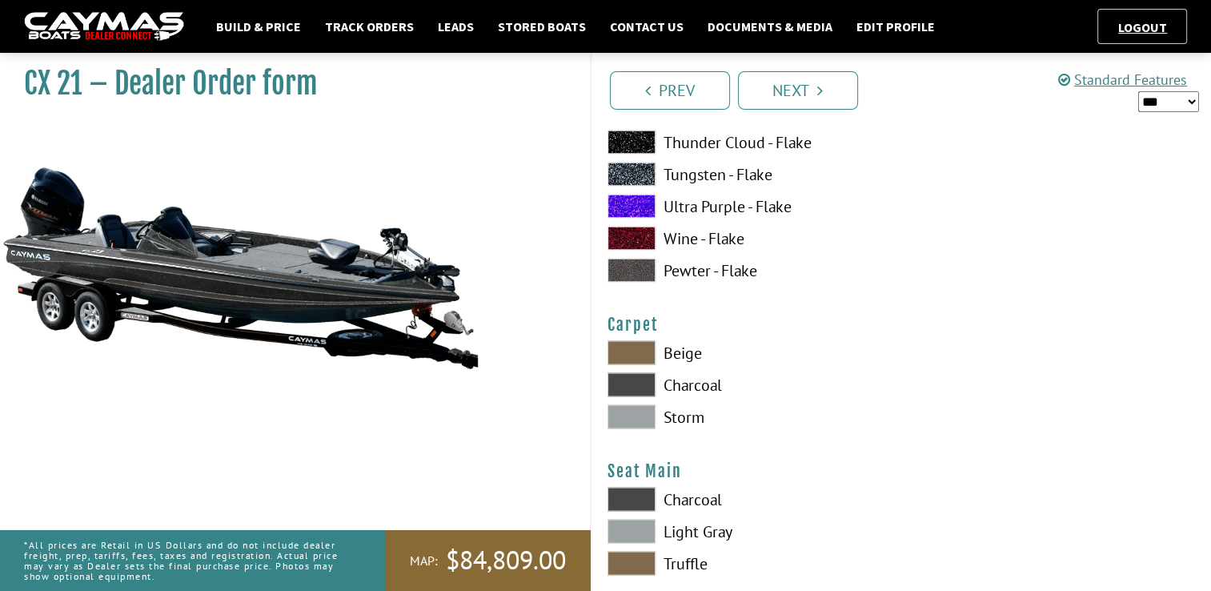
scroll to position [8974, 0]
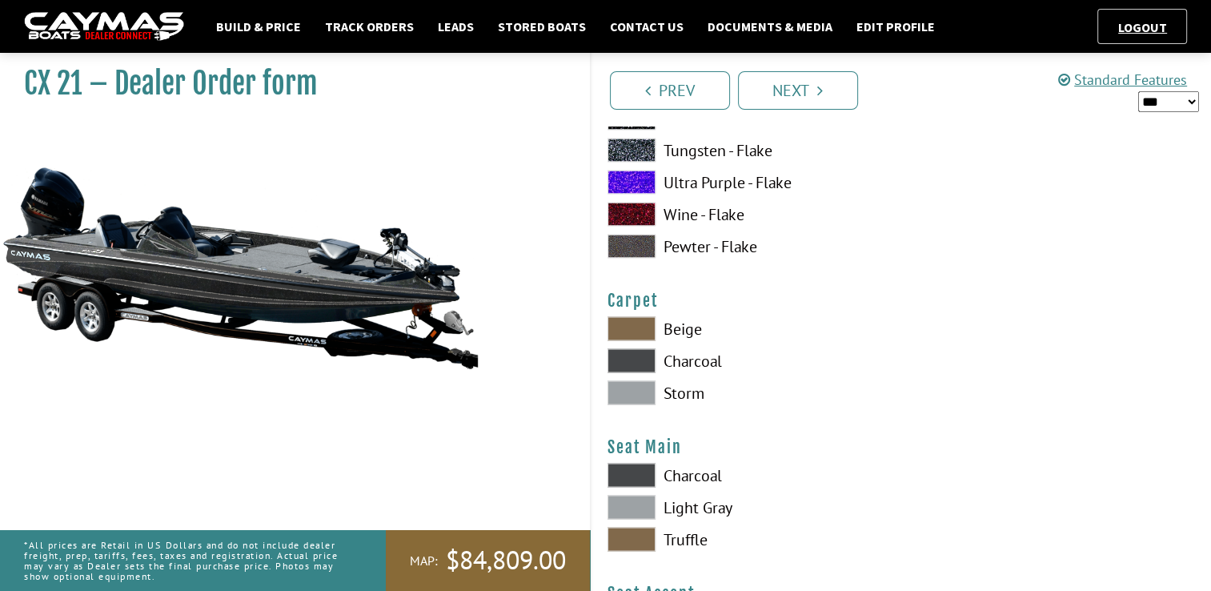
click at [631, 360] on span at bounding box center [631, 360] width 48 height 24
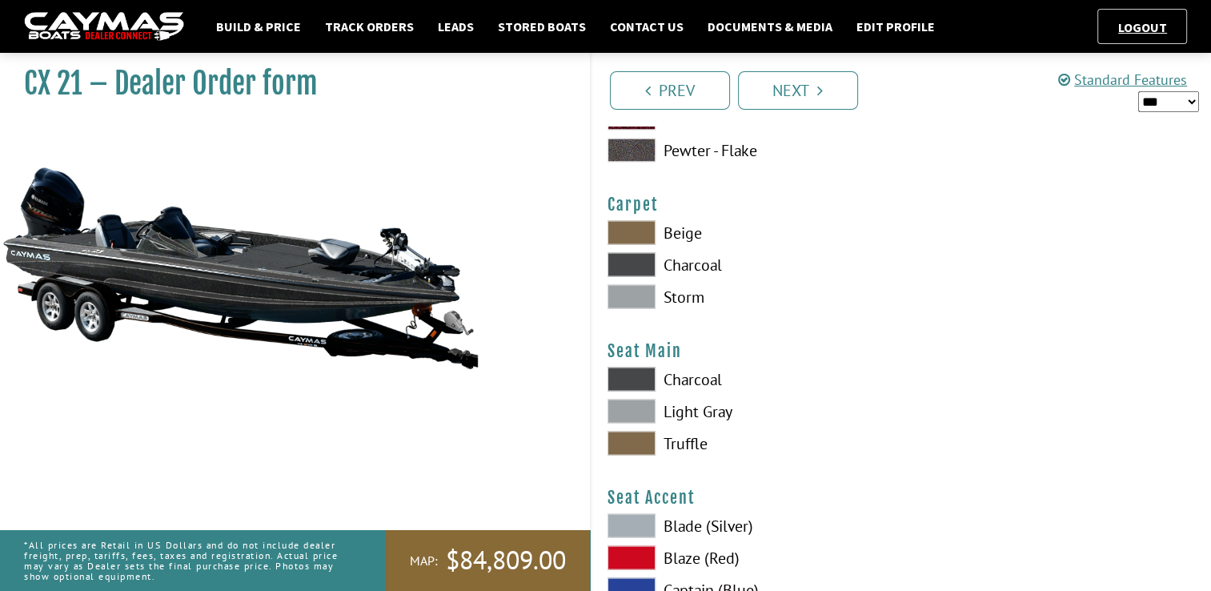
scroll to position [9082, 0]
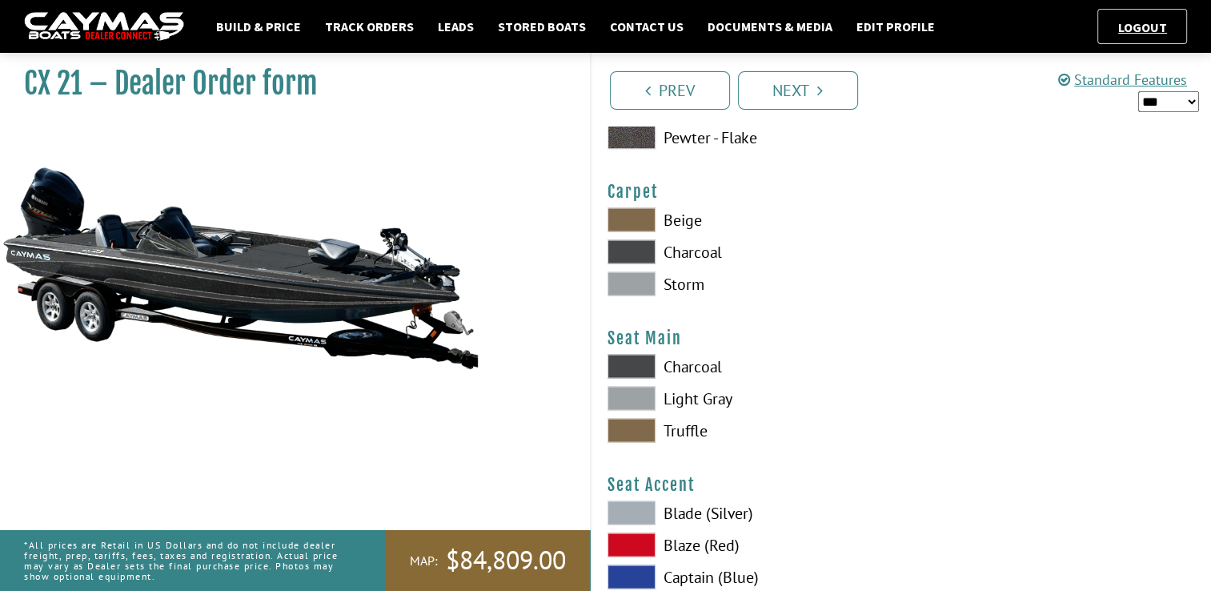
click at [621, 370] on span at bounding box center [631, 367] width 48 height 24
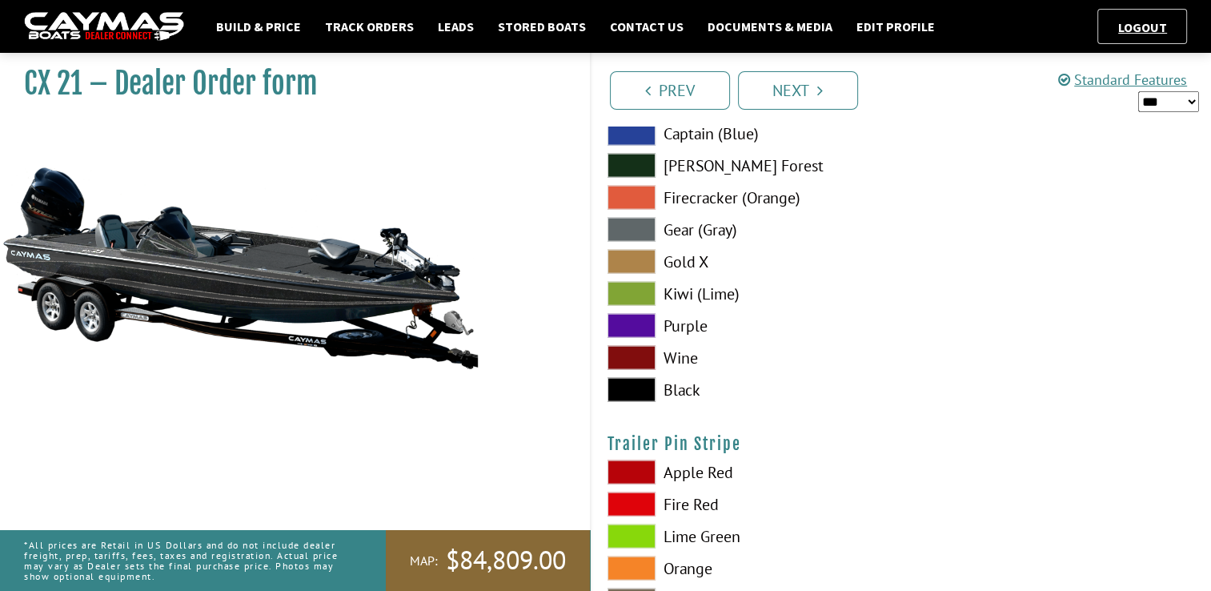
scroll to position [9502, 0]
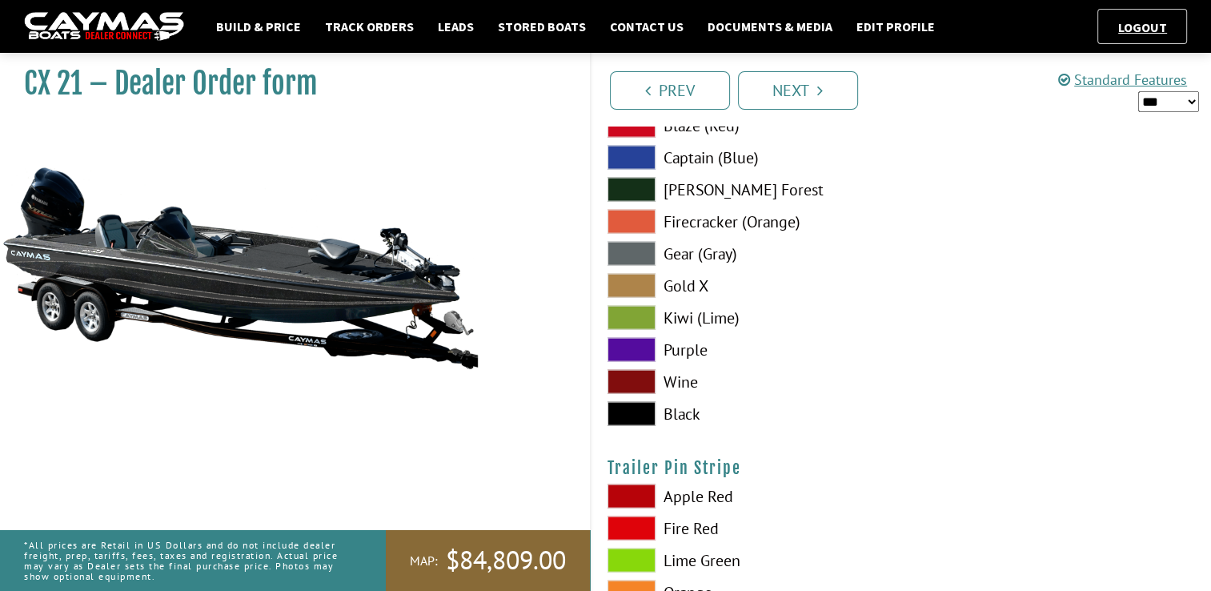
click at [618, 405] on span at bounding box center [631, 414] width 48 height 24
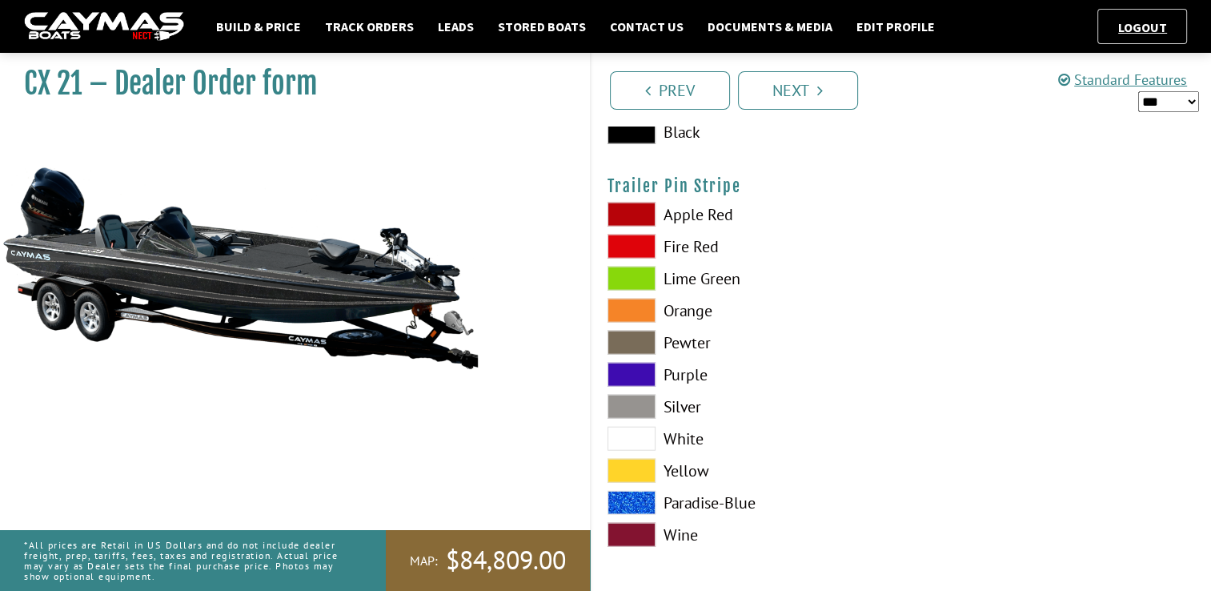
click at [670, 402] on label "Silver" at bounding box center [746, 407] width 278 height 24
click at [817, 87] on icon "Pagination" at bounding box center [820, 90] width 6 height 16
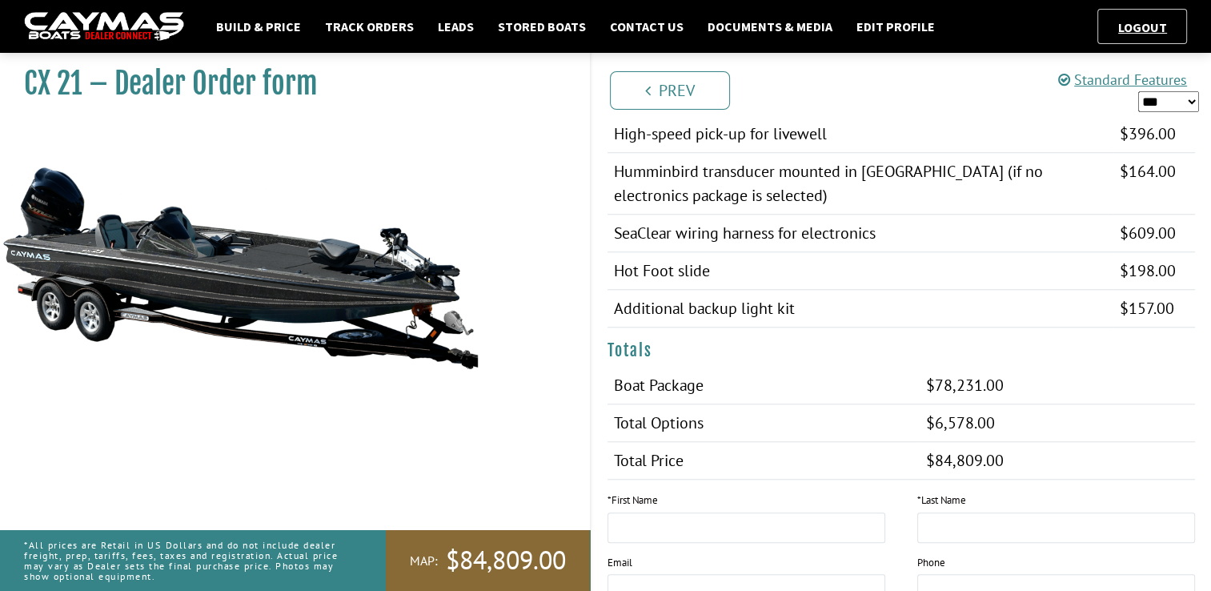
scroll to position [1470, 0]
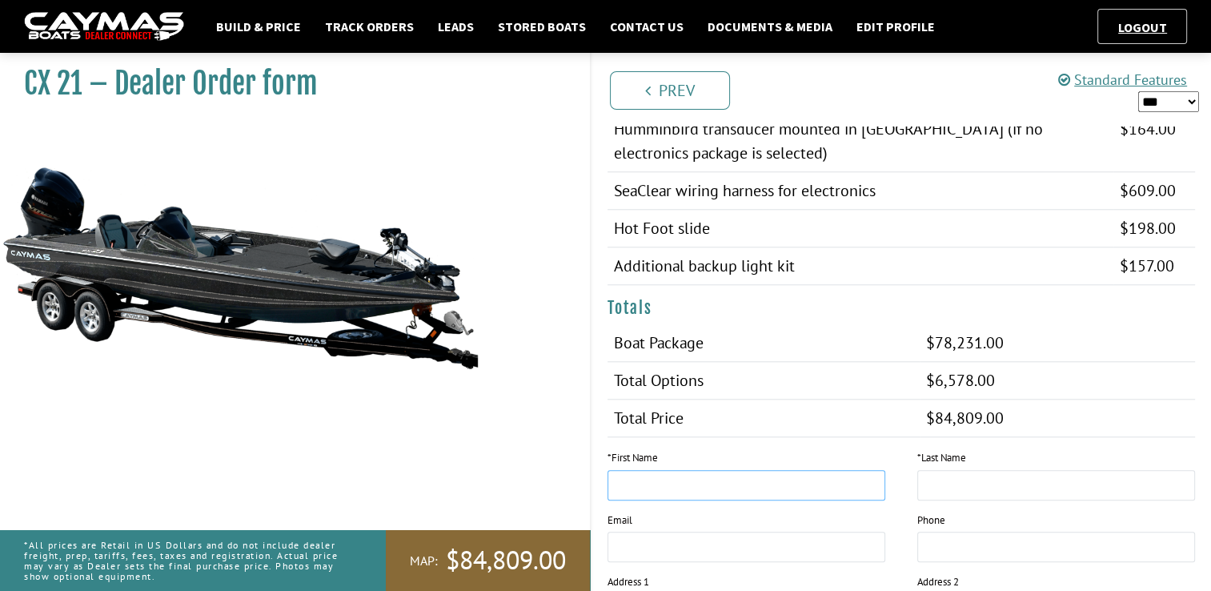
click at [741, 472] on input "text" at bounding box center [746, 485] width 278 height 30
type input "*"
type input "*****"
click at [937, 479] on input "text" at bounding box center [1056, 485] width 278 height 30
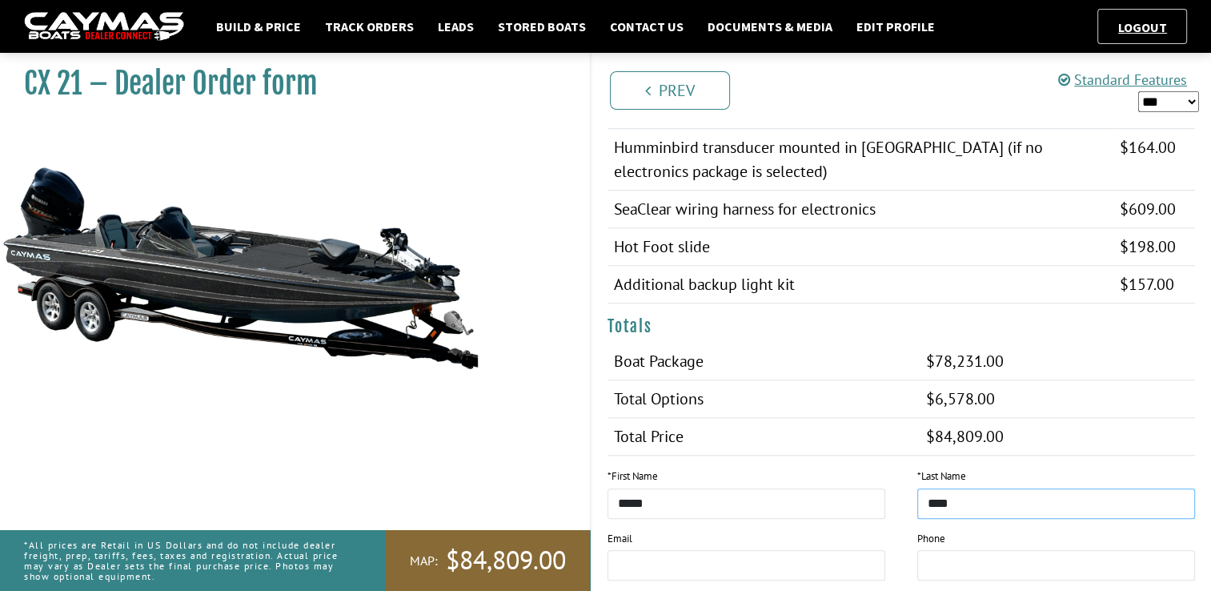
scroll to position [1882, 0]
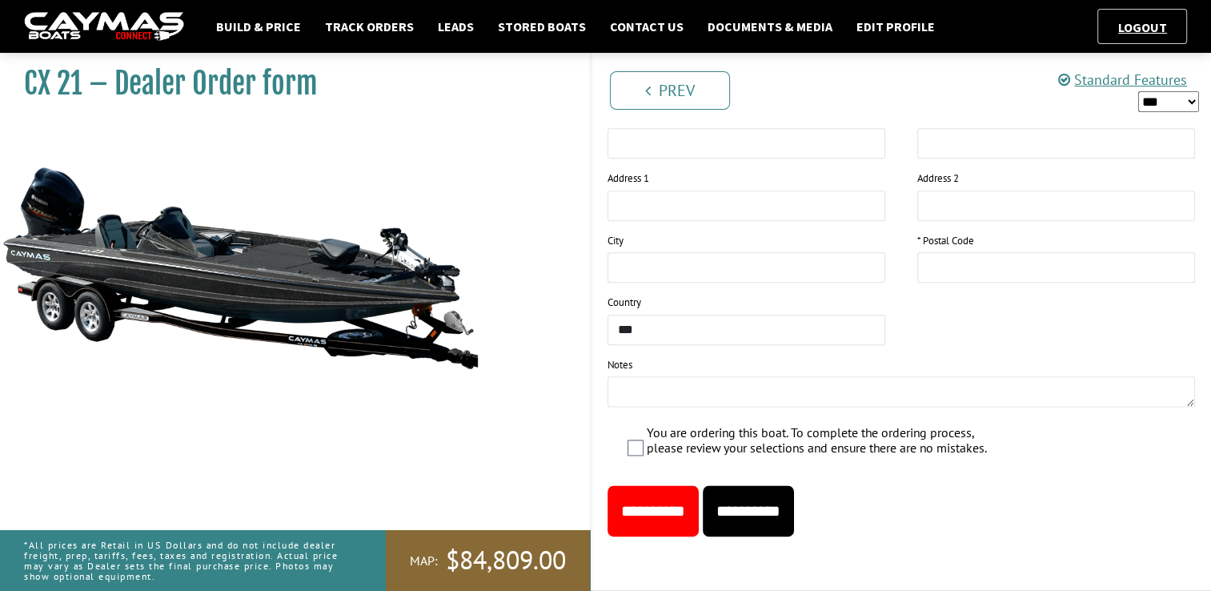
type input "****"
click at [791, 503] on input "**********" at bounding box center [748, 510] width 91 height 51
type input "*****"
click at [789, 507] on input "**********" at bounding box center [748, 510] width 91 height 51
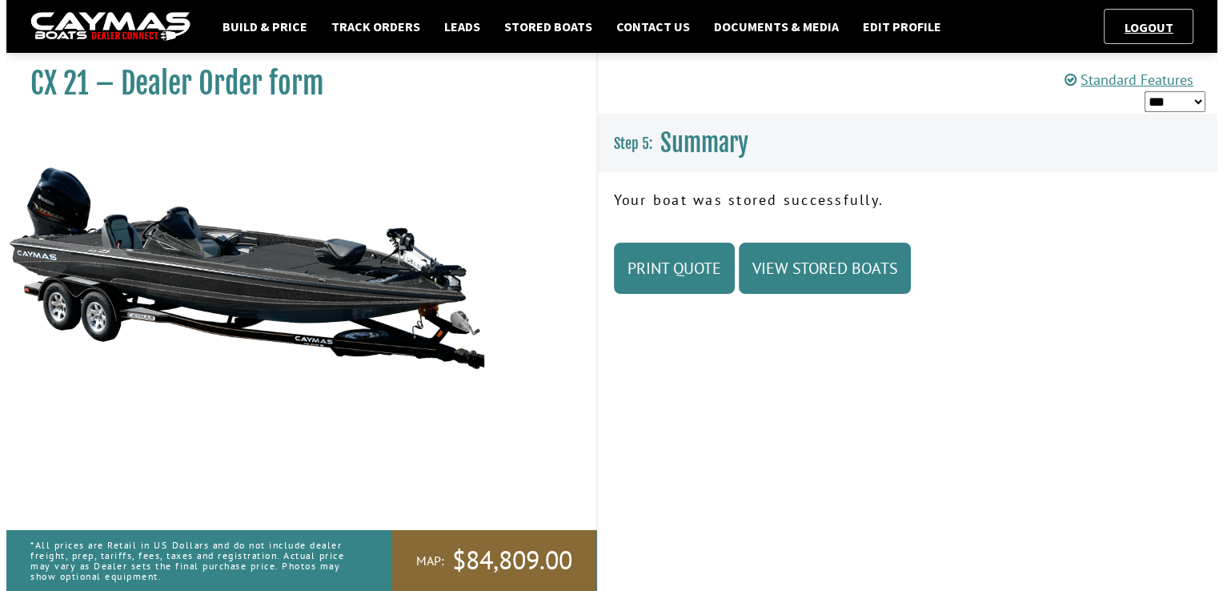
scroll to position [0, 0]
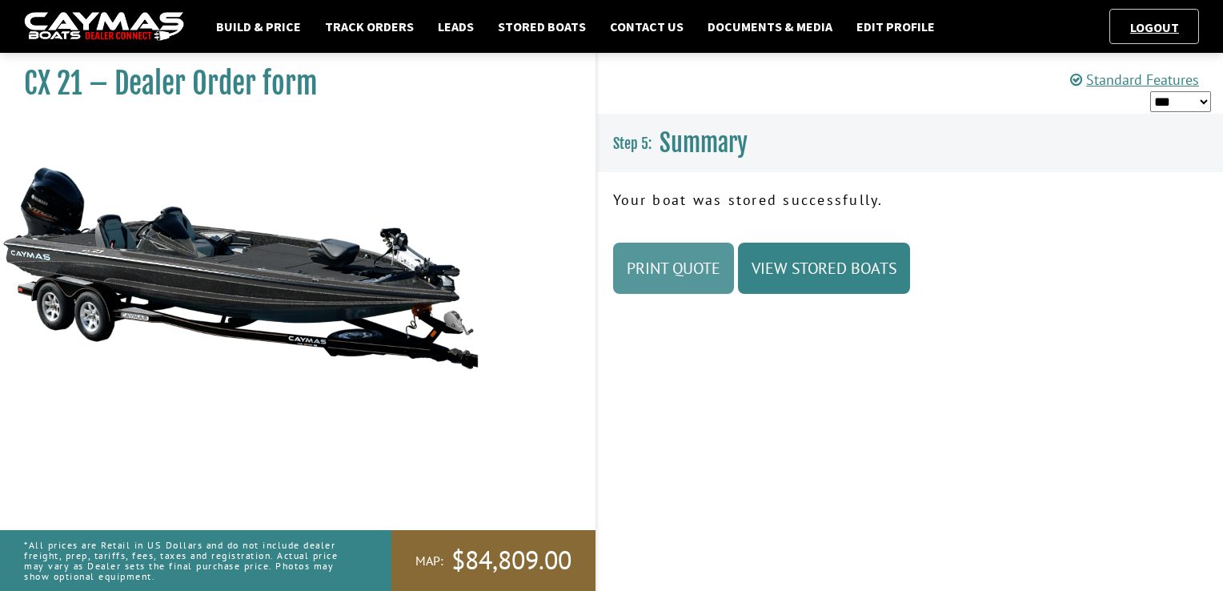
click at [697, 267] on link "Print Quote" at bounding box center [673, 268] width 121 height 51
